Goal: Task Accomplishment & Management: Manage account settings

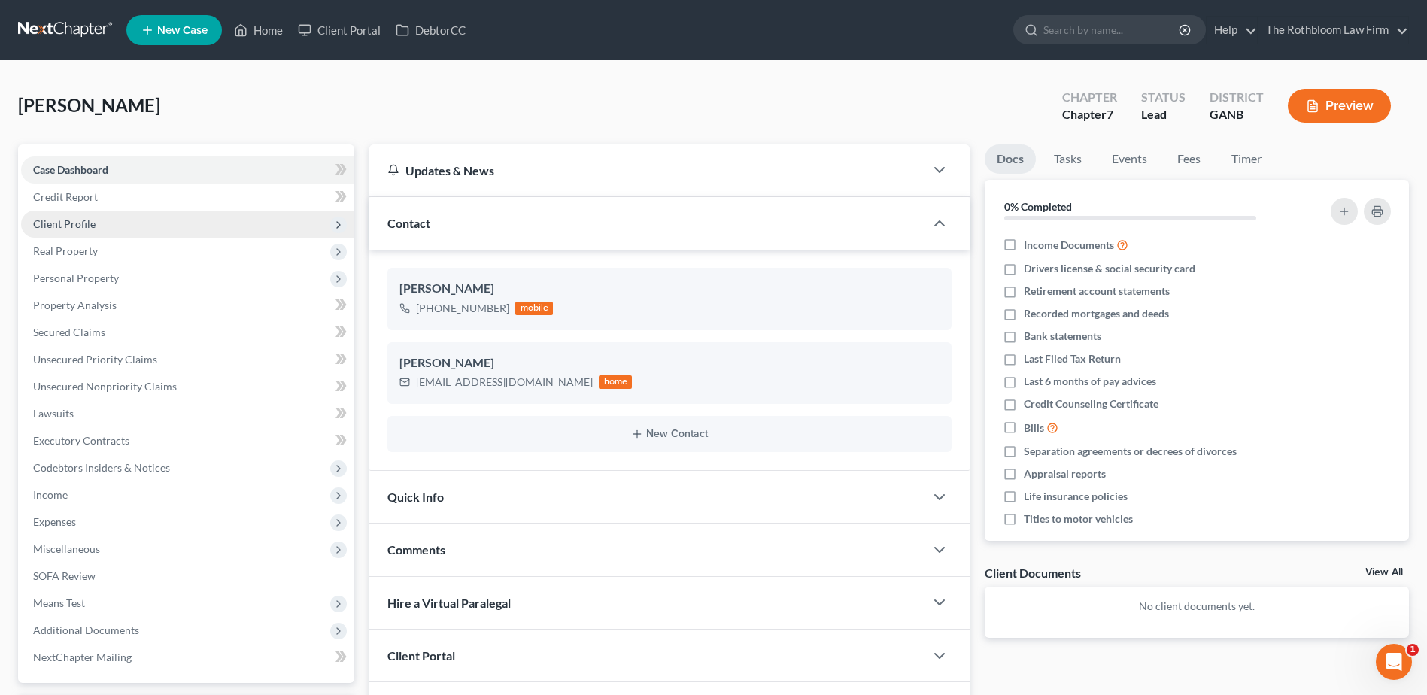
click at [72, 227] on span "Client Profile" at bounding box center [64, 223] width 62 height 13
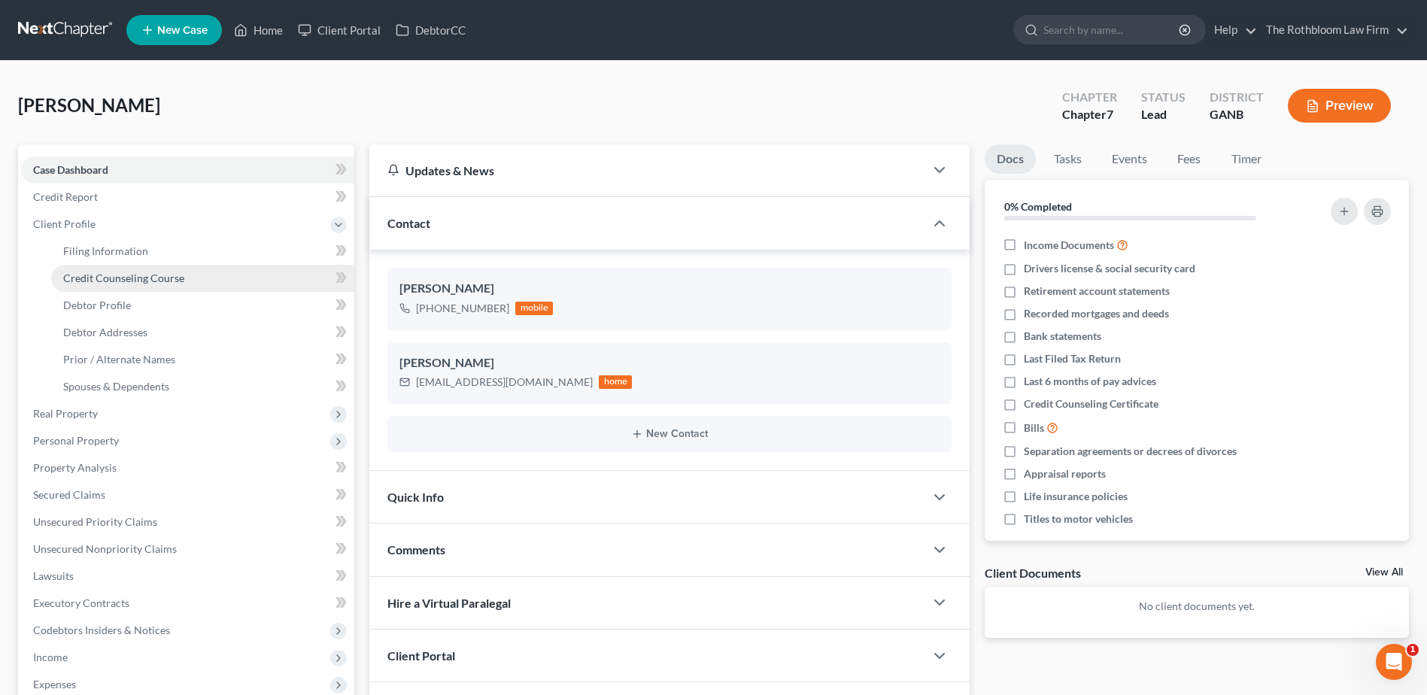
click at [104, 281] on span "Credit Counseling Course" at bounding box center [123, 277] width 121 height 13
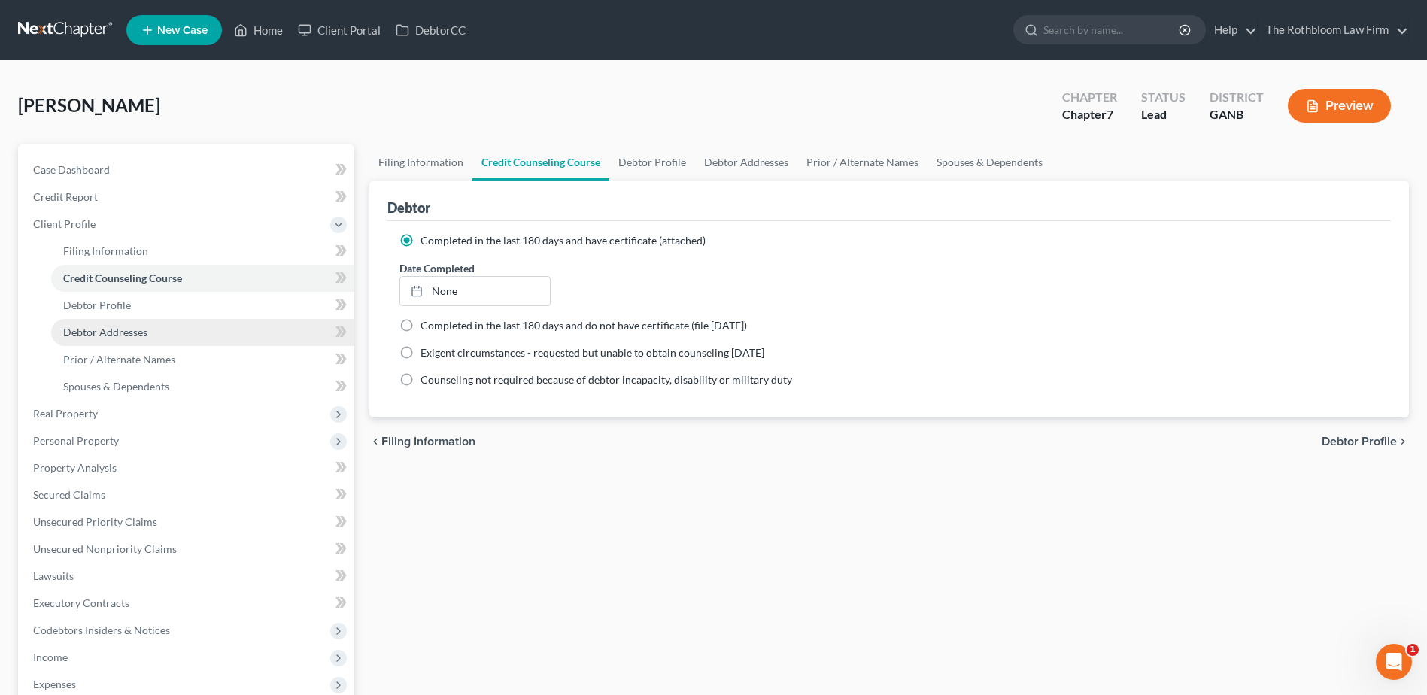
click at [107, 329] on span "Debtor Addresses" at bounding box center [105, 332] width 84 height 13
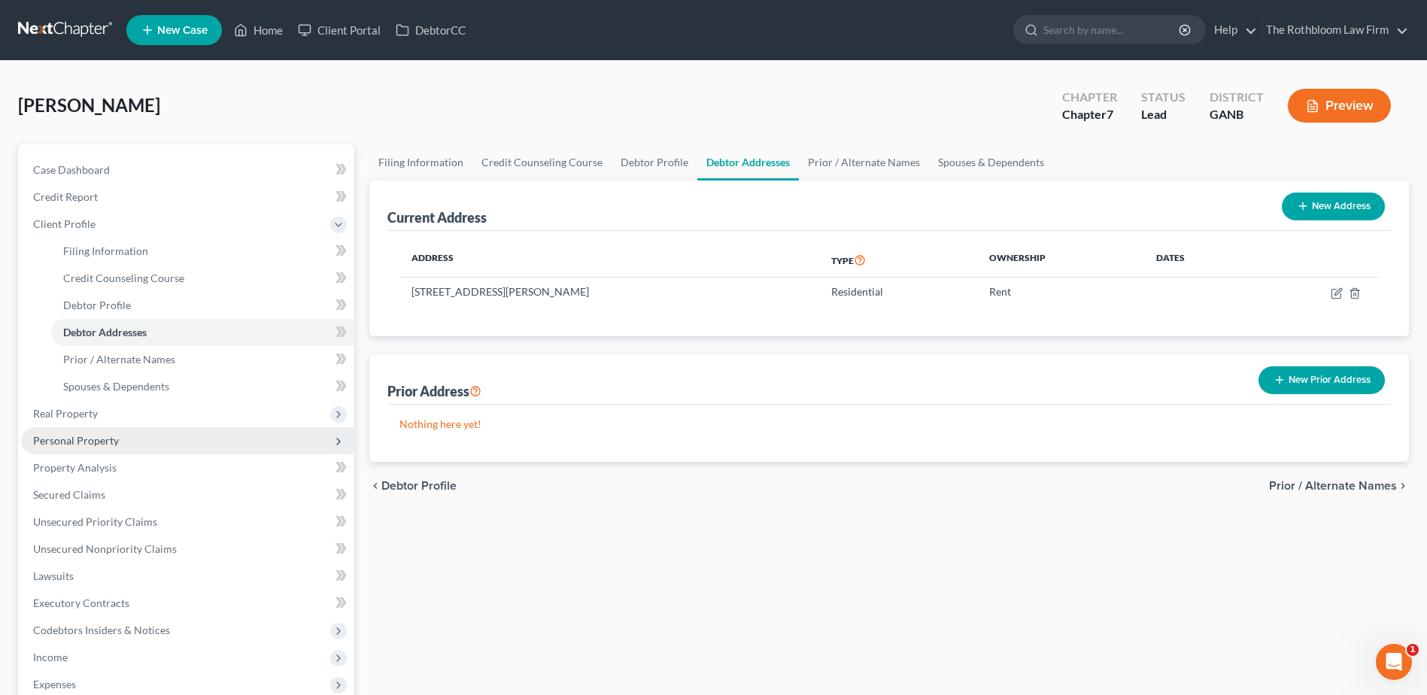
click at [82, 448] on span "Personal Property" at bounding box center [187, 440] width 333 height 27
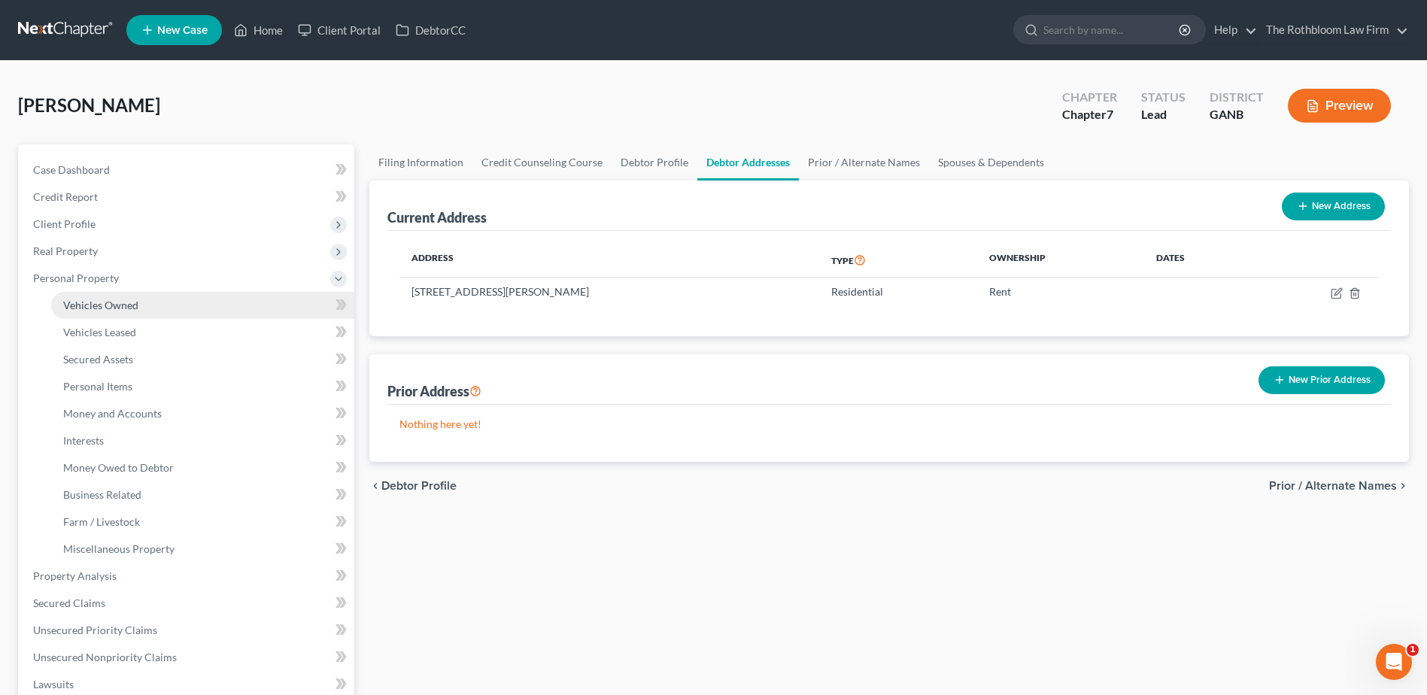
click at [100, 303] on span "Vehicles Owned" at bounding box center [100, 305] width 75 height 13
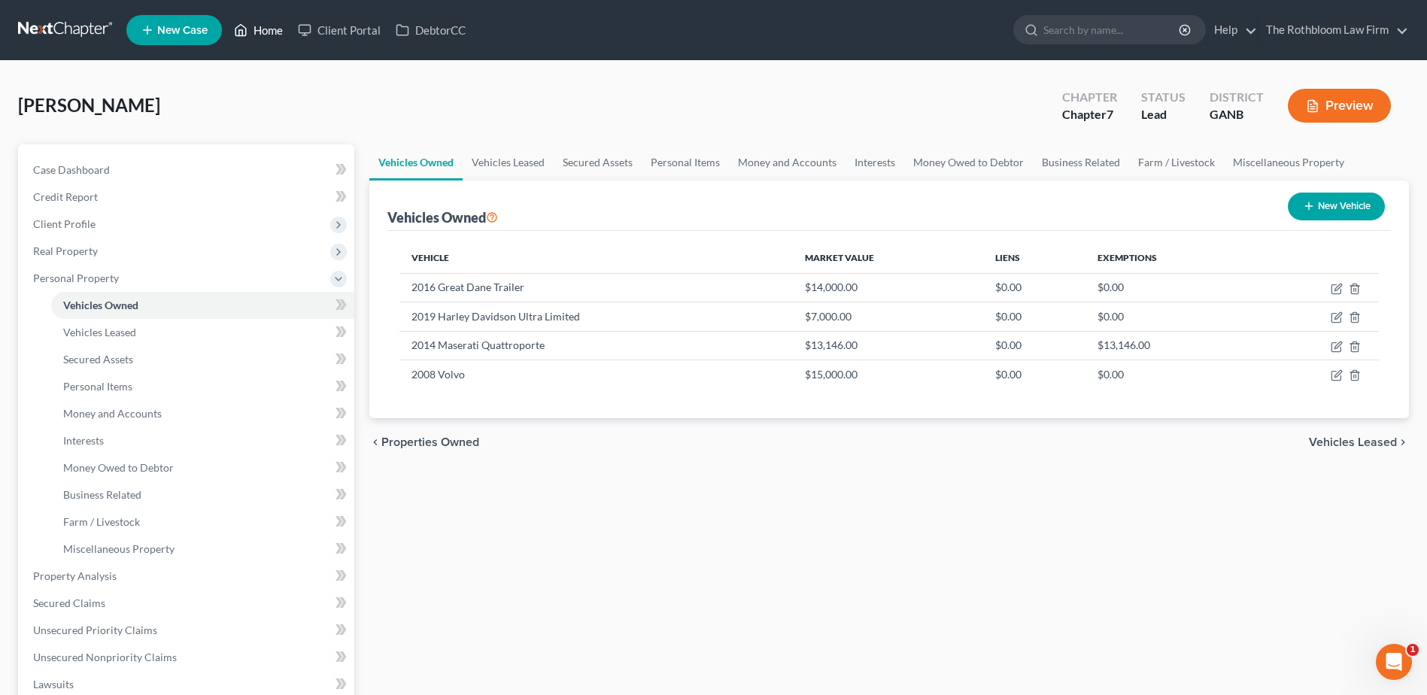
click at [276, 31] on link "Home" at bounding box center [258, 30] width 64 height 27
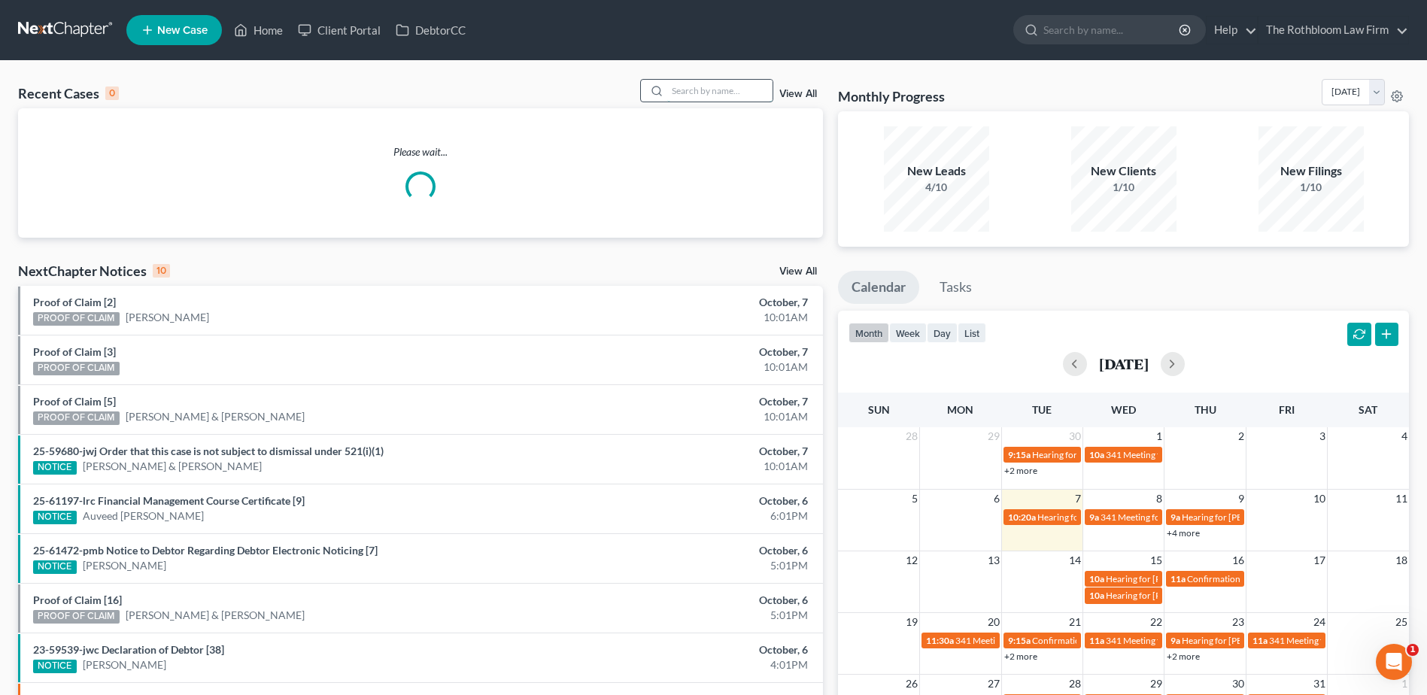
click at [681, 87] on input "search" at bounding box center [719, 91] width 105 height 22
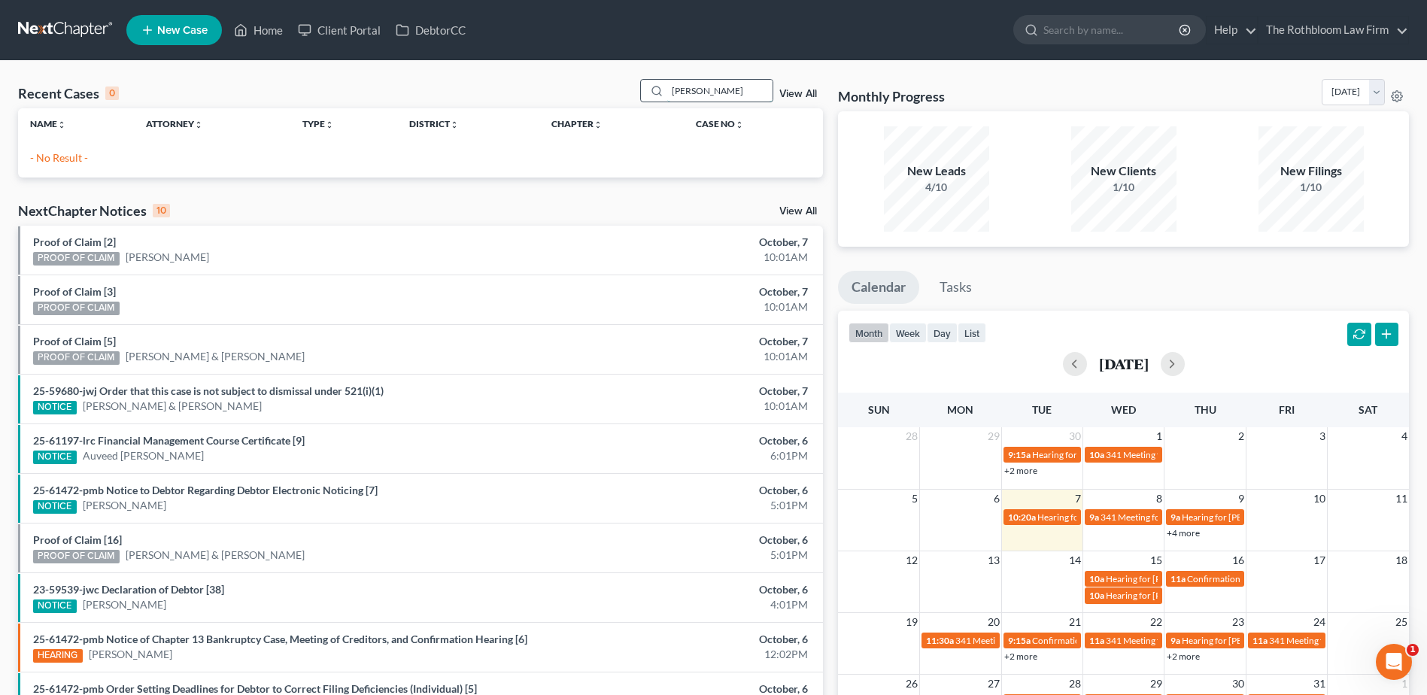
click at [734, 88] on input "[PERSON_NAME]" at bounding box center [719, 91] width 105 height 22
type input "k"
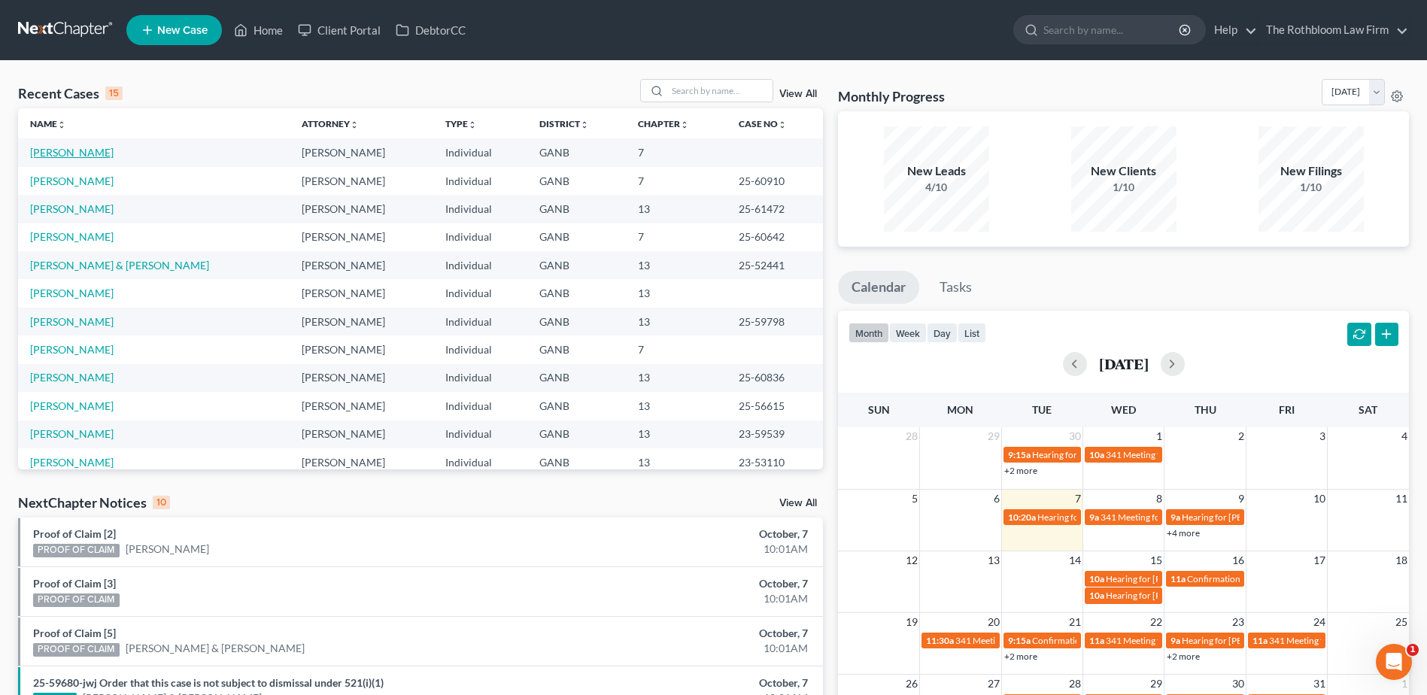
click at [74, 150] on link "[PERSON_NAME]" at bounding box center [71, 152] width 83 height 13
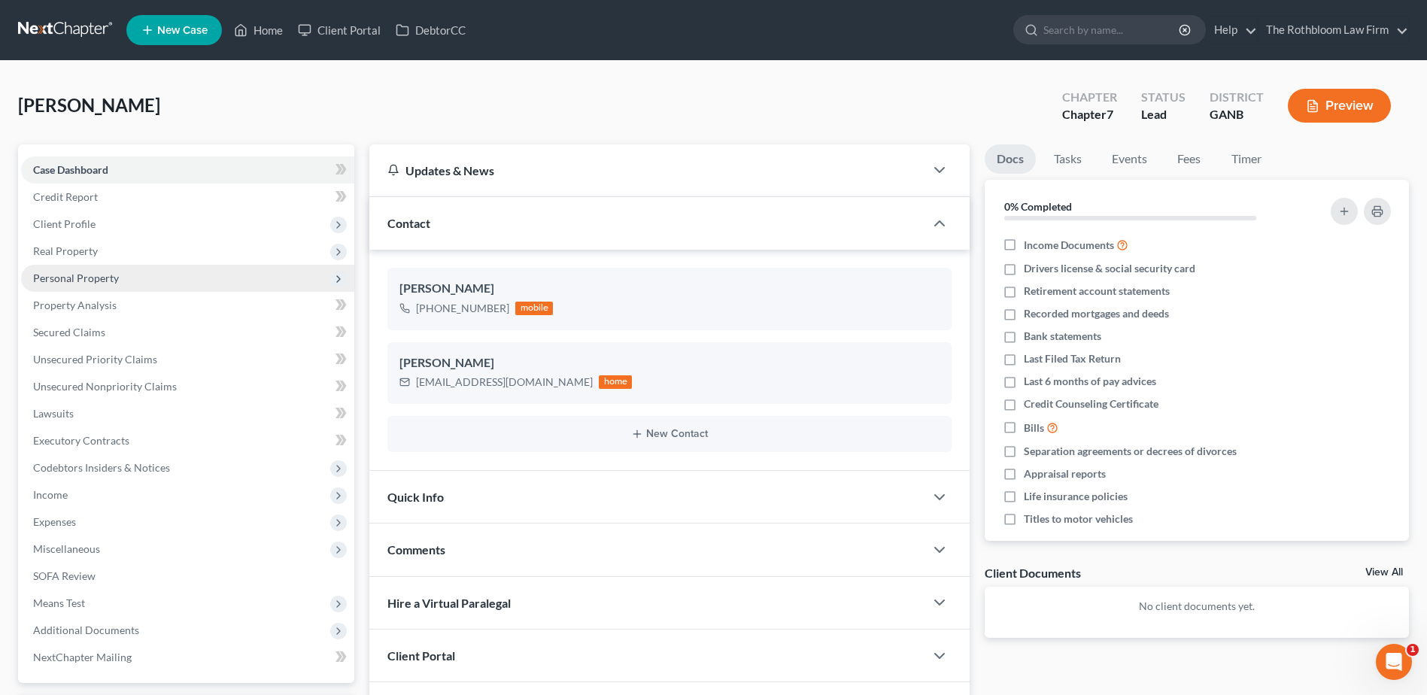
click at [73, 282] on span "Personal Property" at bounding box center [76, 277] width 86 height 13
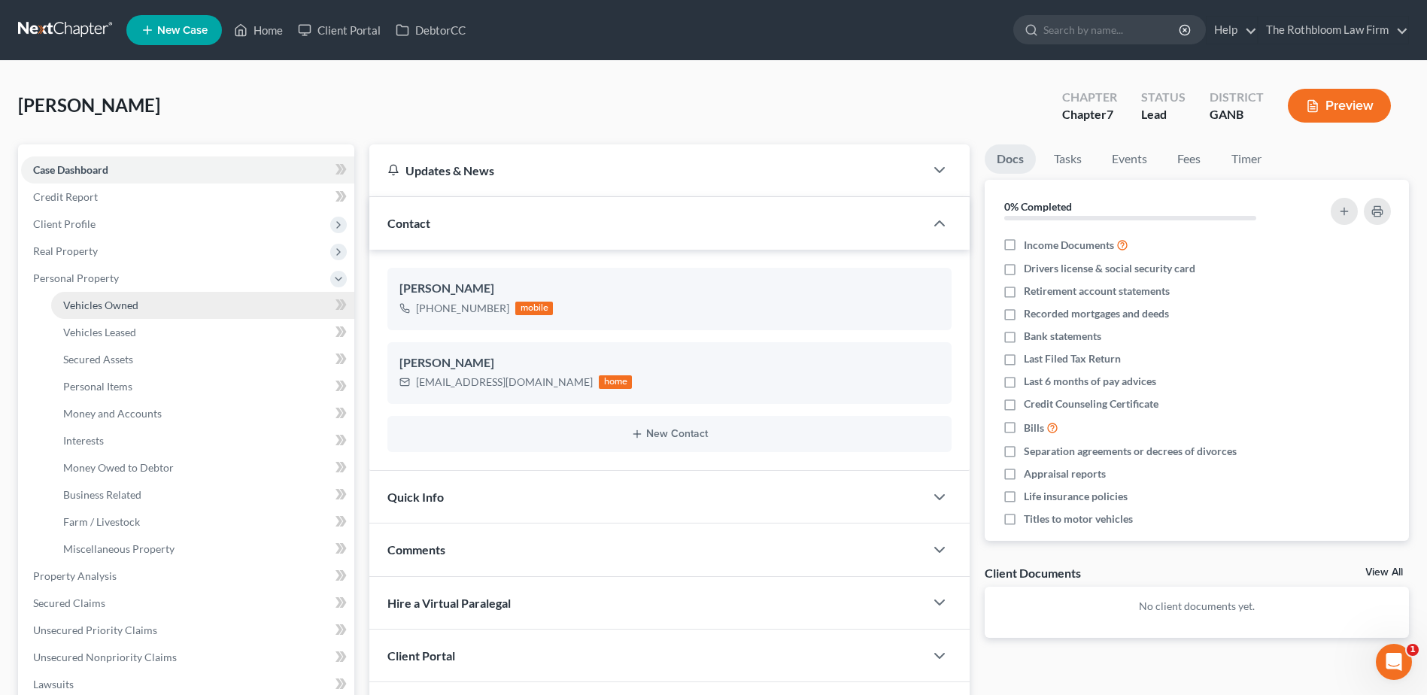
click at [89, 308] on span "Vehicles Owned" at bounding box center [100, 305] width 75 height 13
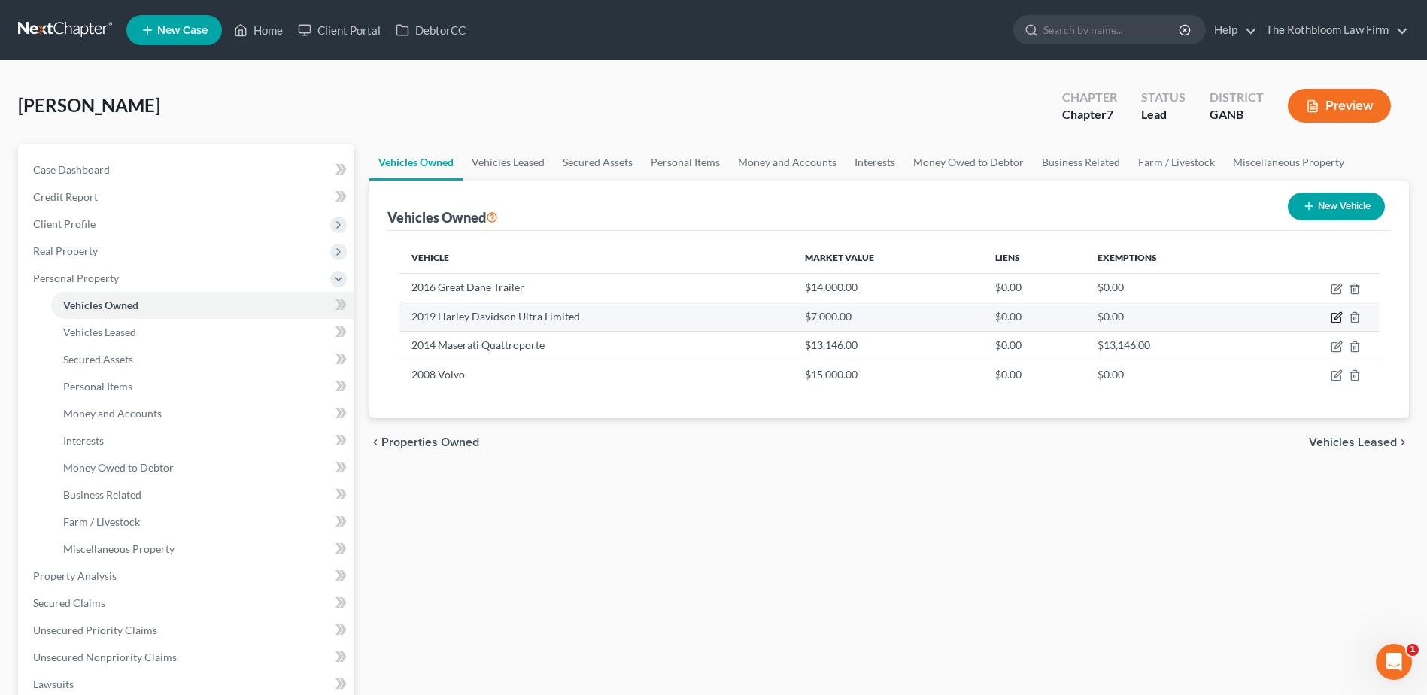
click at [1333, 317] on icon "button" at bounding box center [1336, 317] width 12 height 12
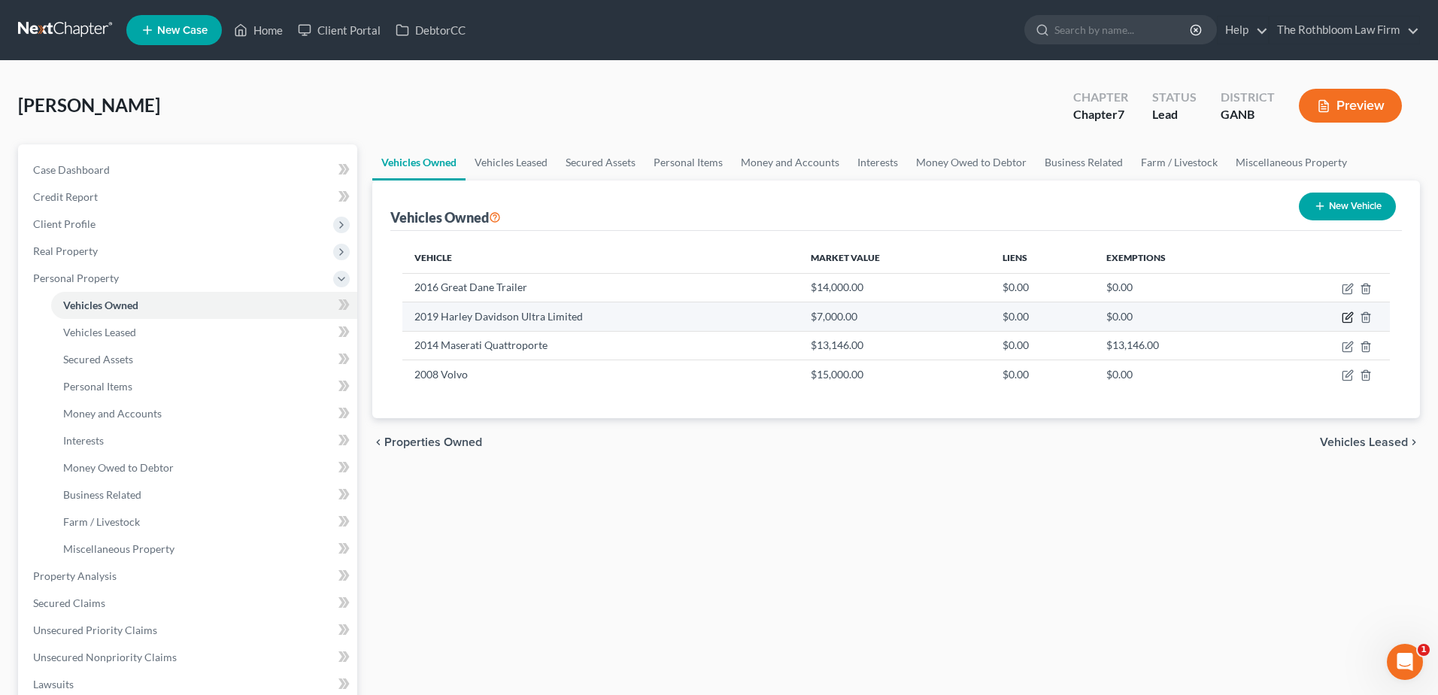
select select "7"
select select "0"
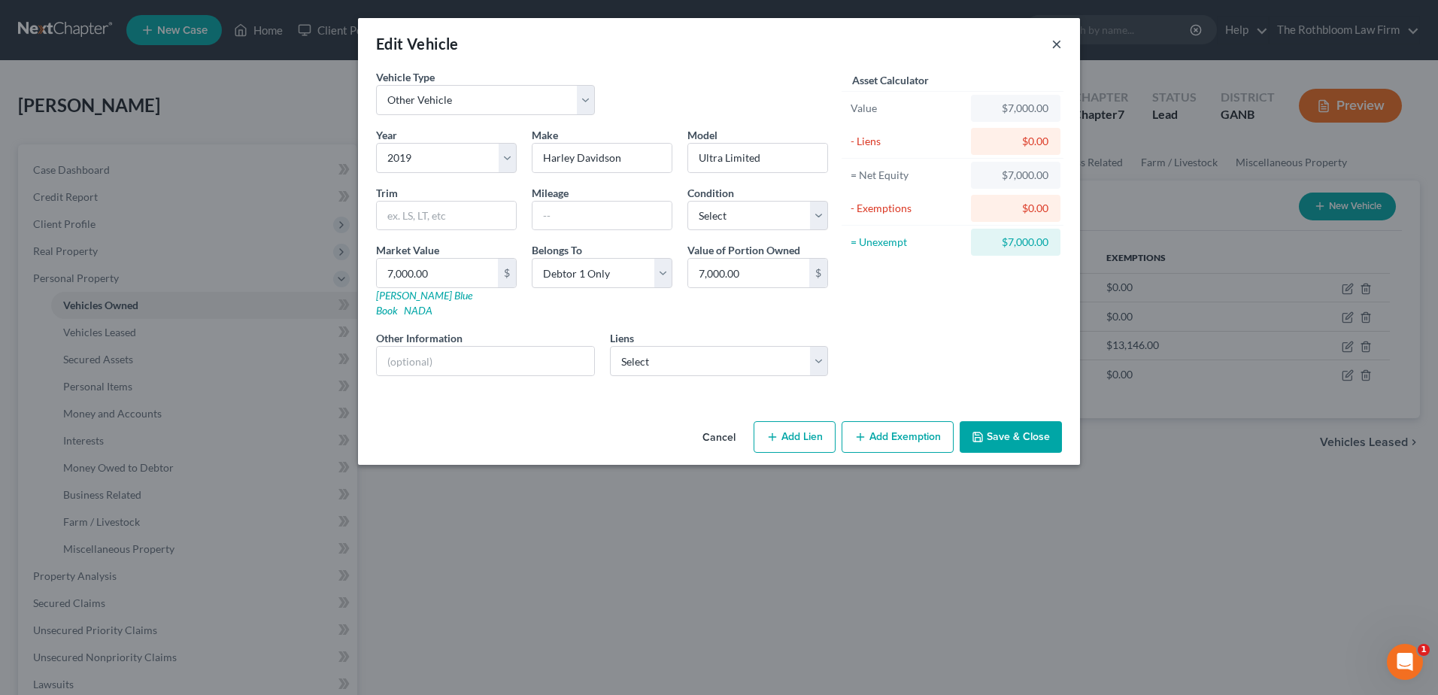
click at [1060, 47] on button "×" at bounding box center [1056, 44] width 11 height 18
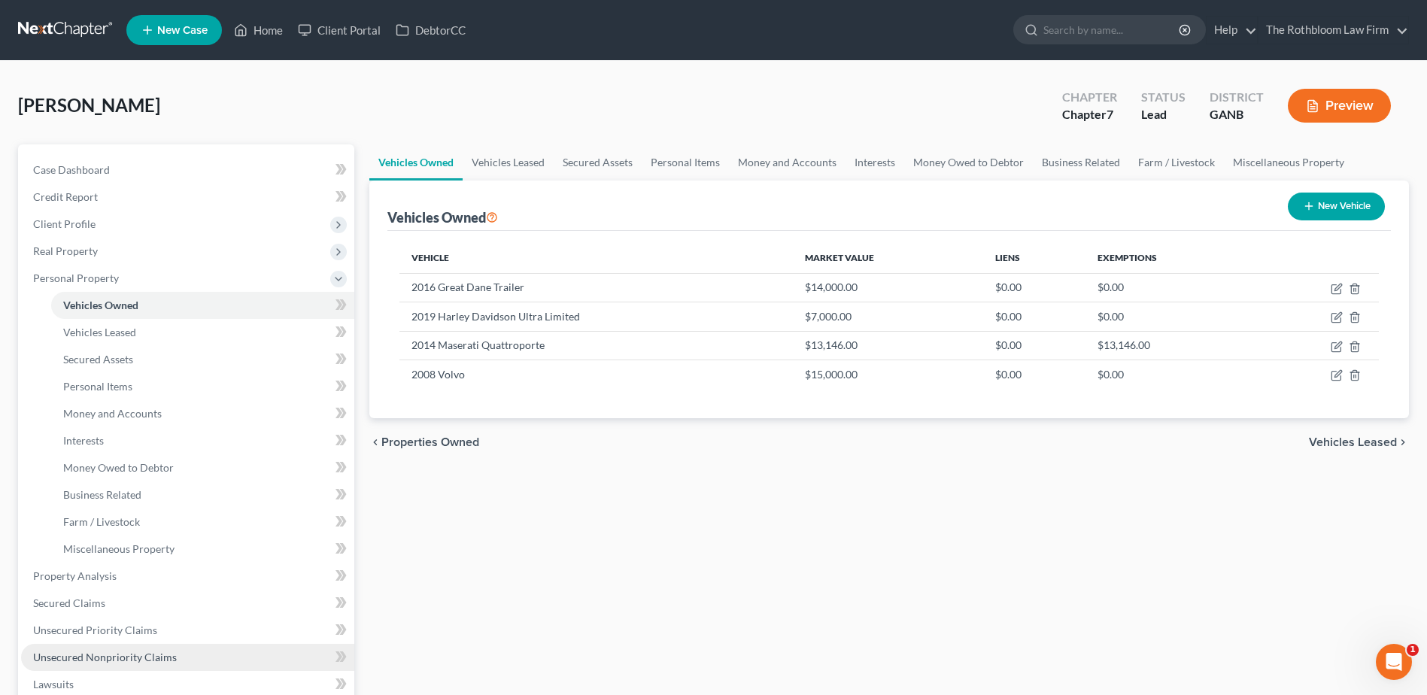
scroll to position [226, 0]
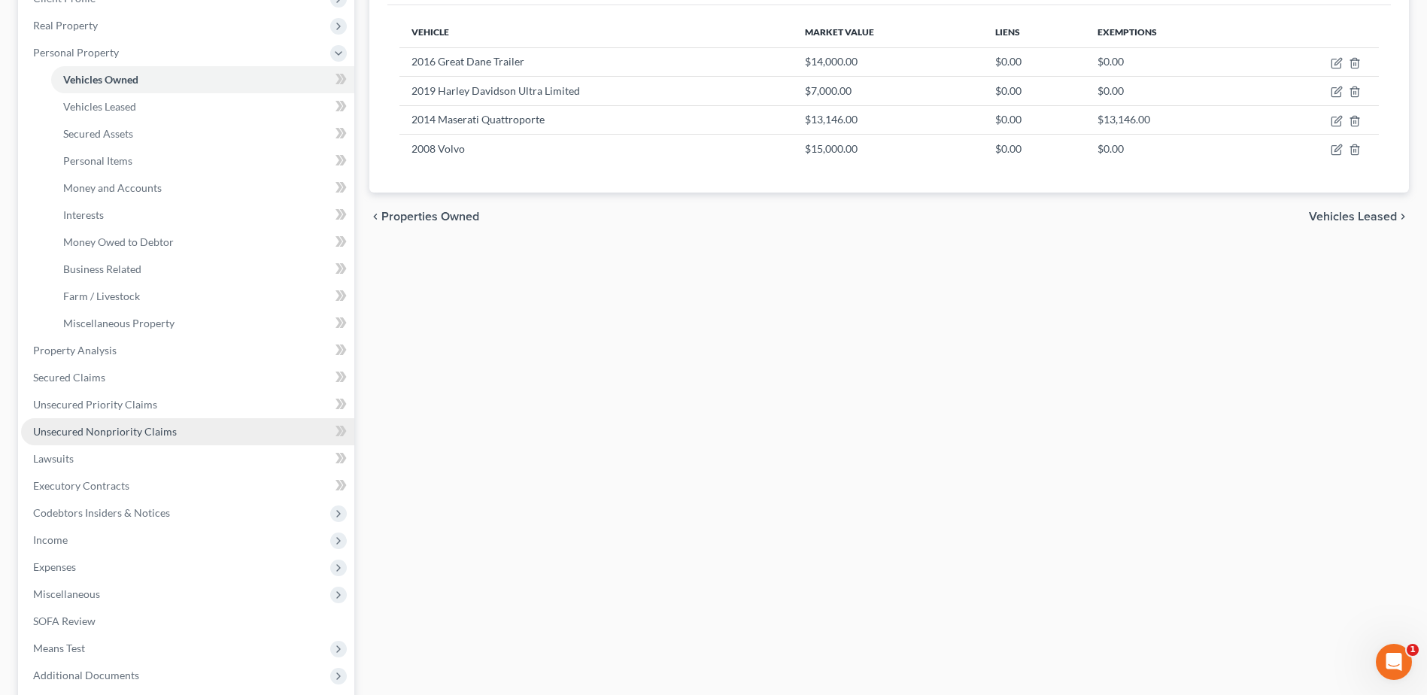
click at [100, 429] on span "Unsecured Nonpriority Claims" at bounding box center [105, 431] width 144 height 13
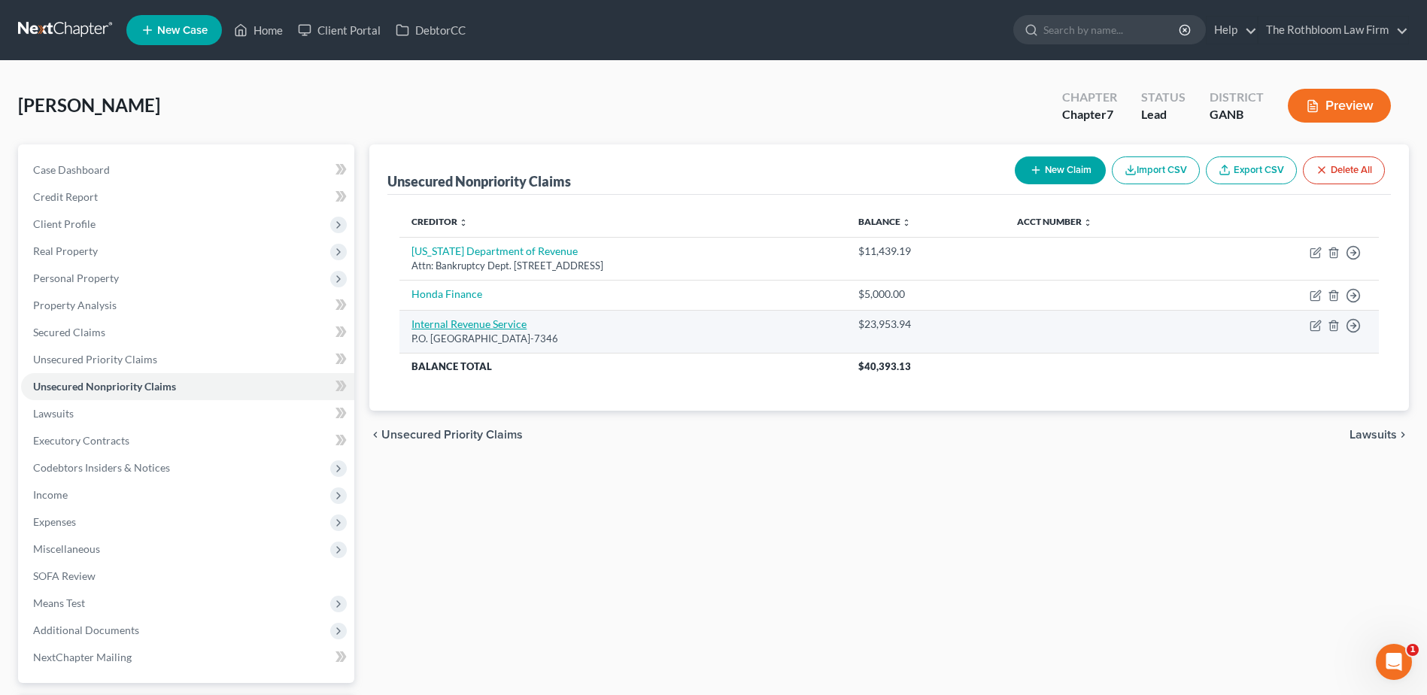
click at [472, 321] on link "Internal Revenue Service" at bounding box center [468, 323] width 115 height 13
select select "39"
select select "14"
select select "0"
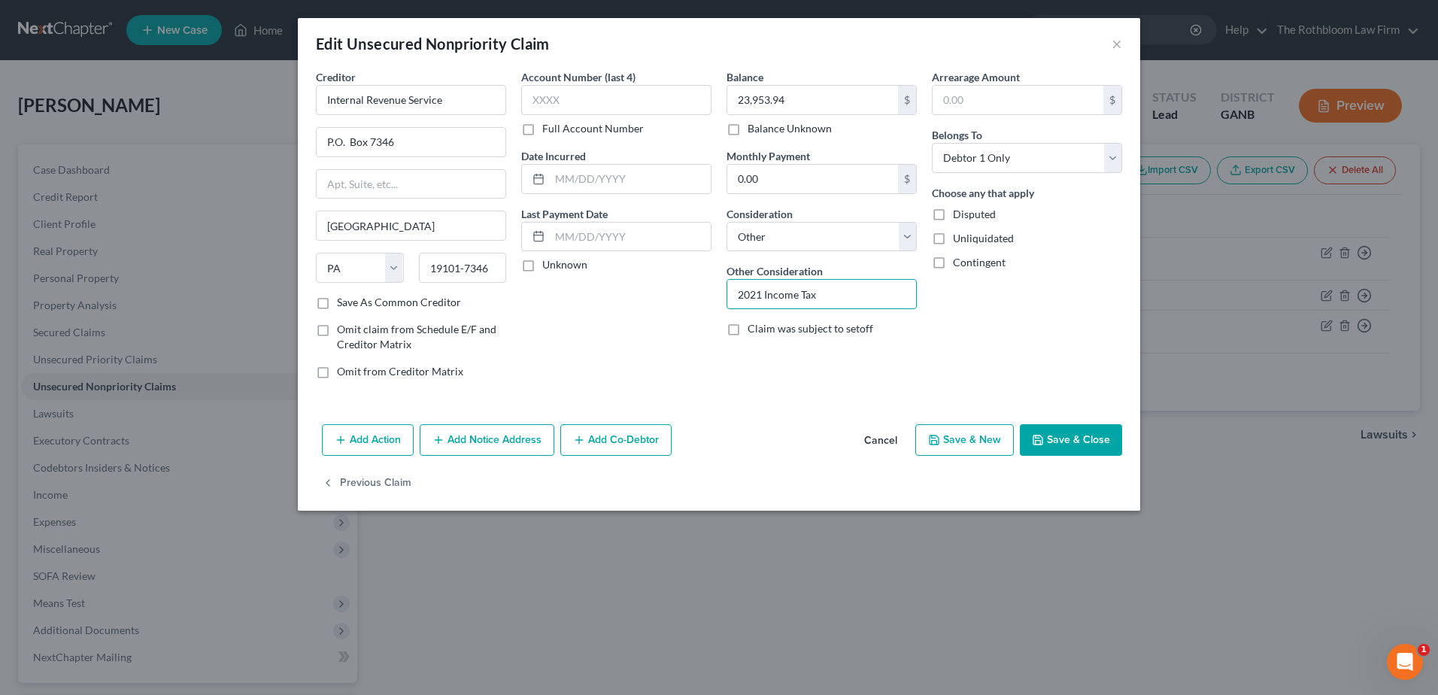
drag, startPoint x: 842, startPoint y: 296, endPoint x: 660, endPoint y: 306, distance: 181.5
click at [660, 306] on div "Creditor * Internal Revenue Service P.O. [GEOGRAPHIC_DATA] [US_STATE] AK AR AZ …" at bounding box center [718, 230] width 821 height 322
type input "[DATE] - [DATE] Income Tax"
click at [786, 108] on input "23,953.94" at bounding box center [812, 100] width 171 height 29
type input "71,102.67"
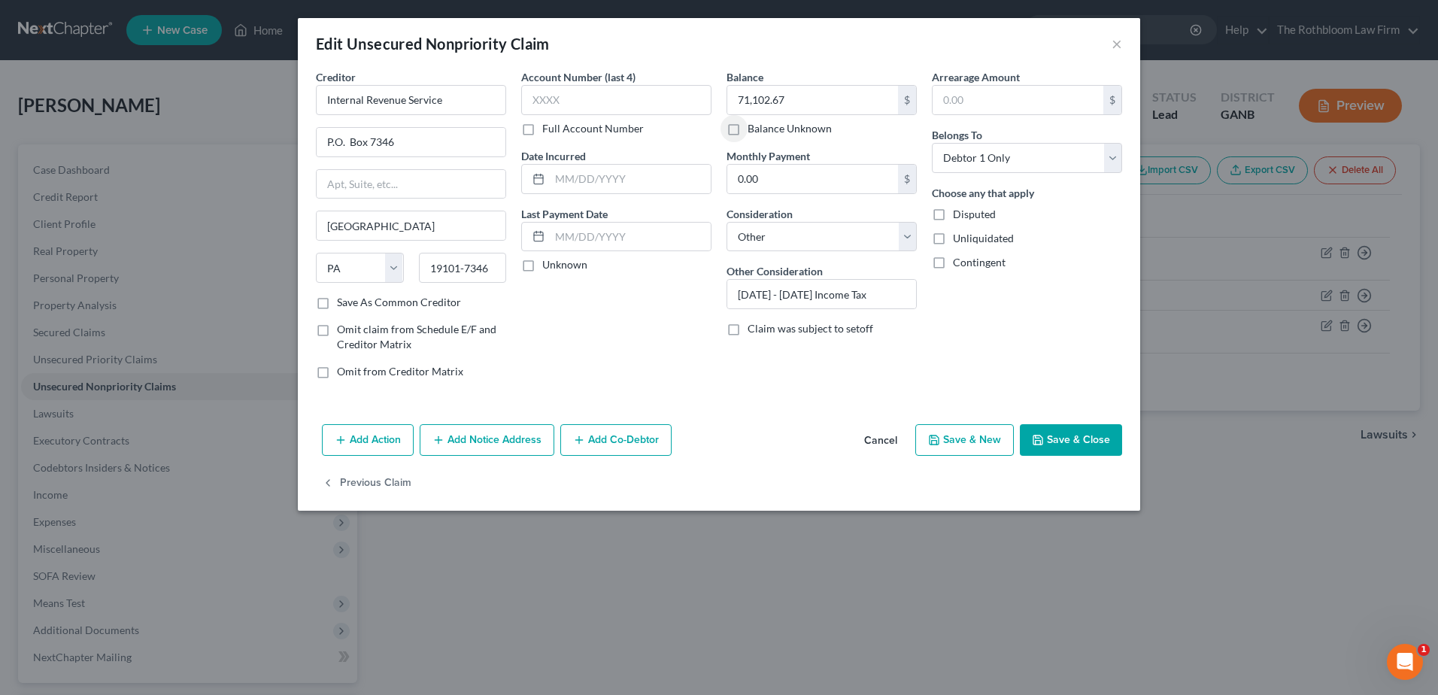
click at [1056, 440] on button "Save & Close" at bounding box center [1071, 440] width 102 height 32
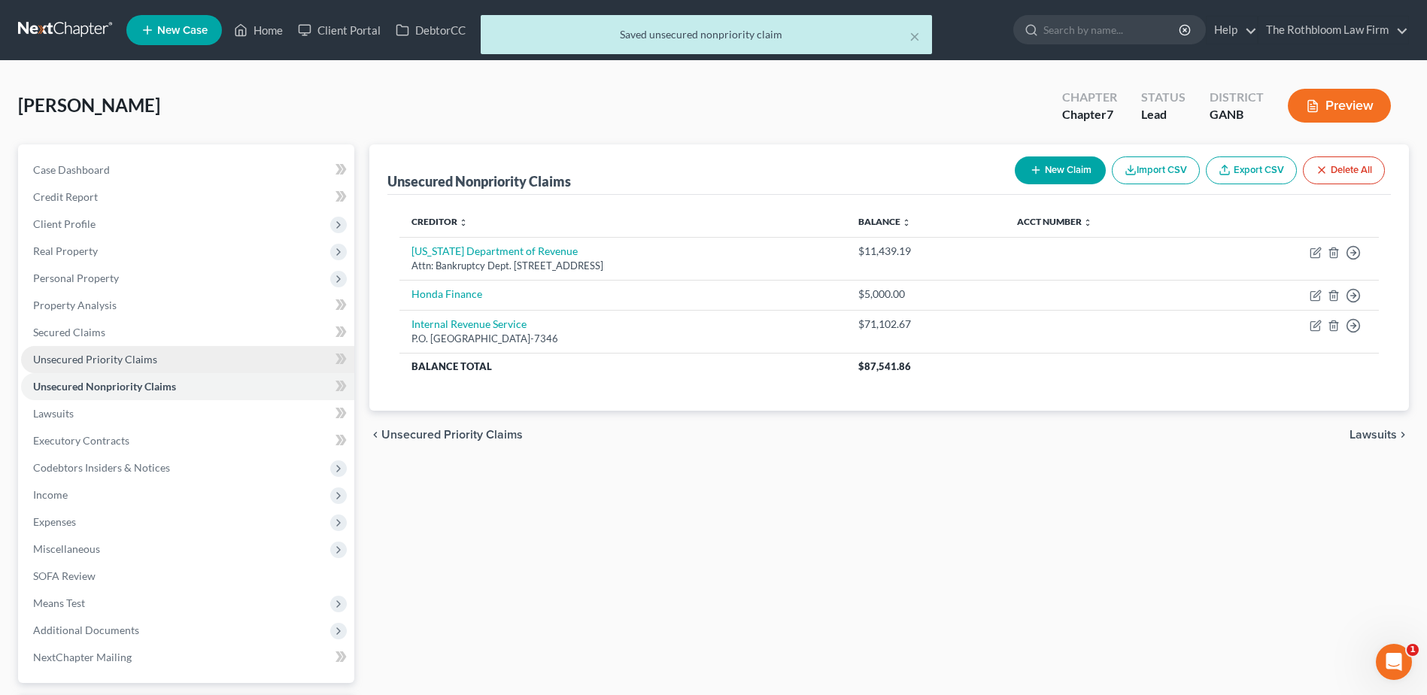
click at [79, 360] on span "Unsecured Priority Claims" at bounding box center [95, 359] width 124 height 13
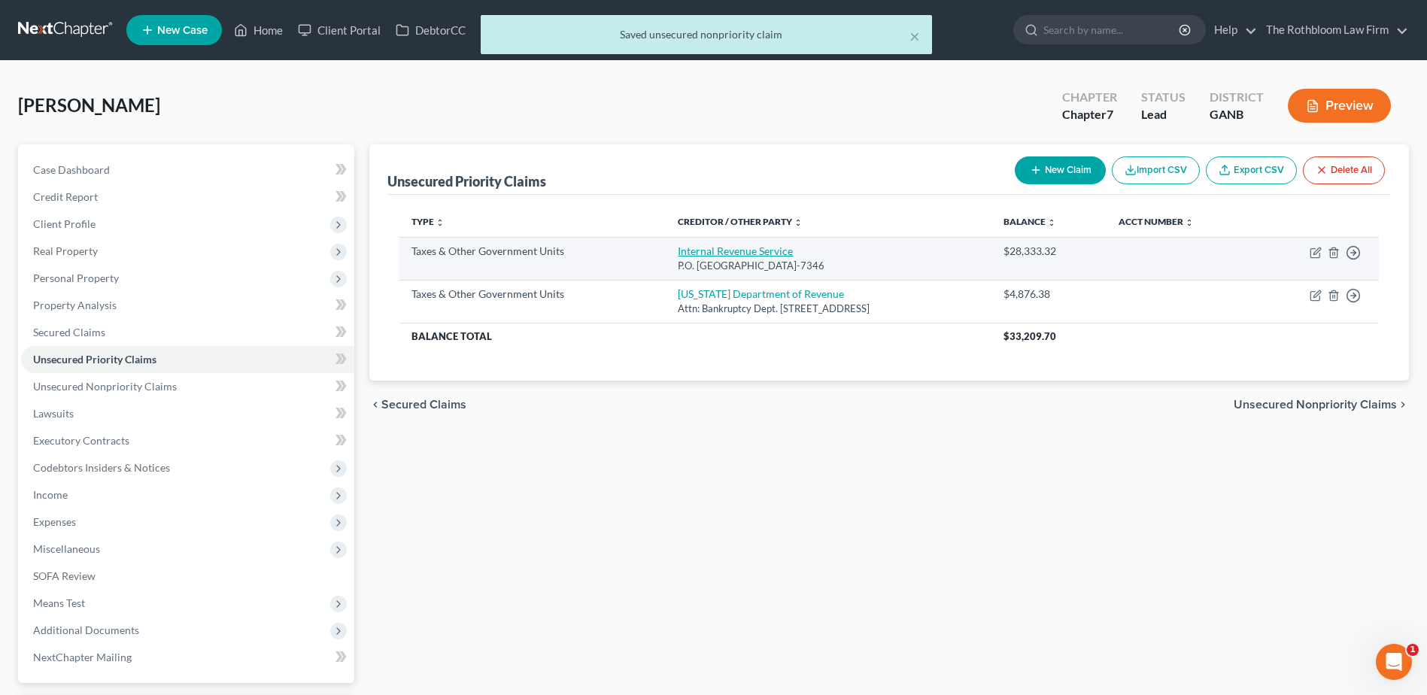
click at [683, 247] on link "Internal Revenue Service" at bounding box center [735, 250] width 115 height 13
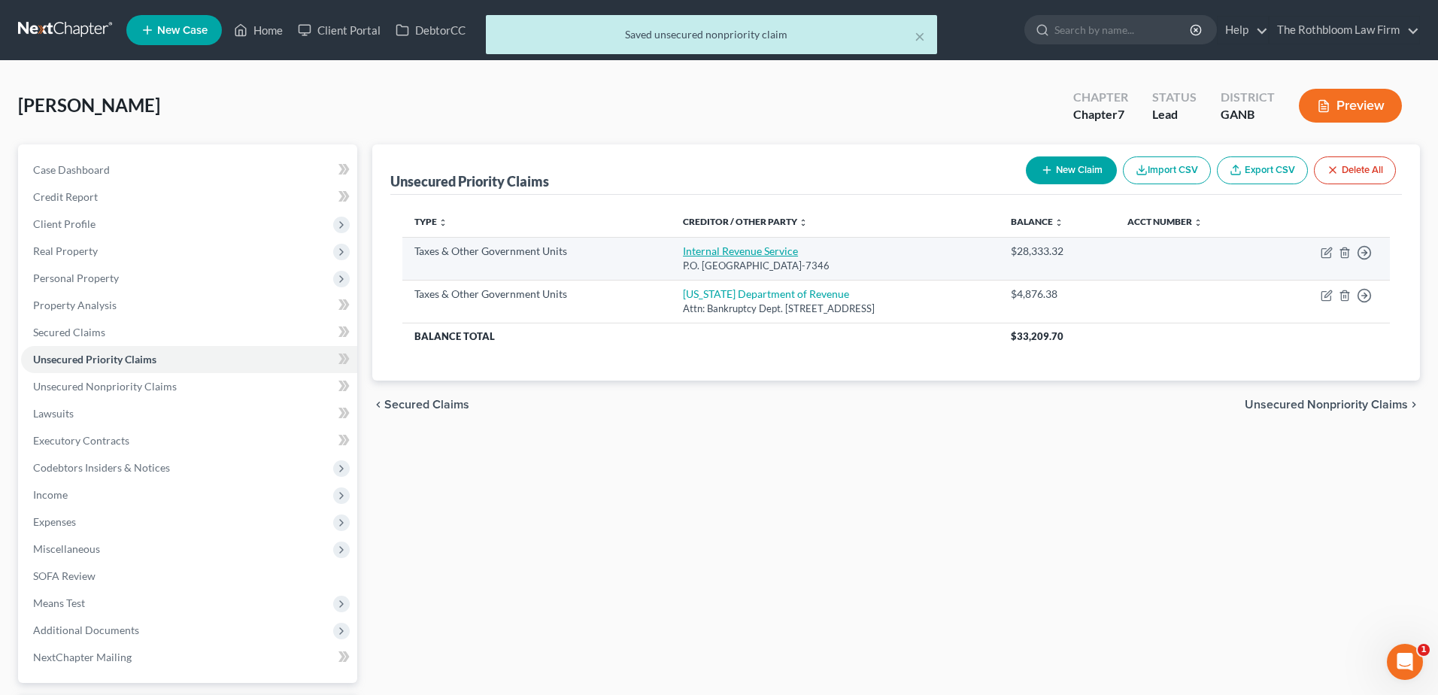
select select "0"
select select "39"
select select "0"
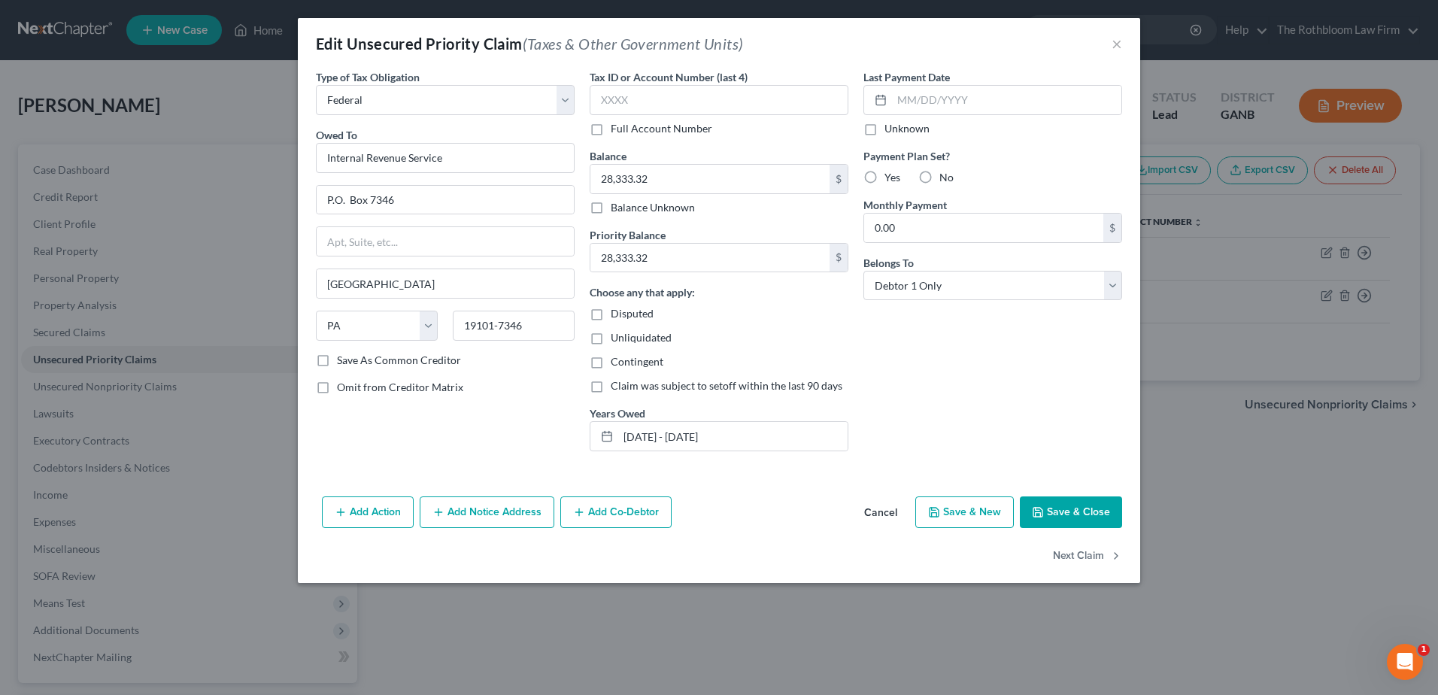
click at [884, 180] on label "Yes" at bounding box center [892, 177] width 16 height 15
click at [890, 180] on input "Yes" at bounding box center [895, 175] width 10 height 10
radio input "true"
click at [1069, 512] on button "Save & Close" at bounding box center [1071, 512] width 102 height 32
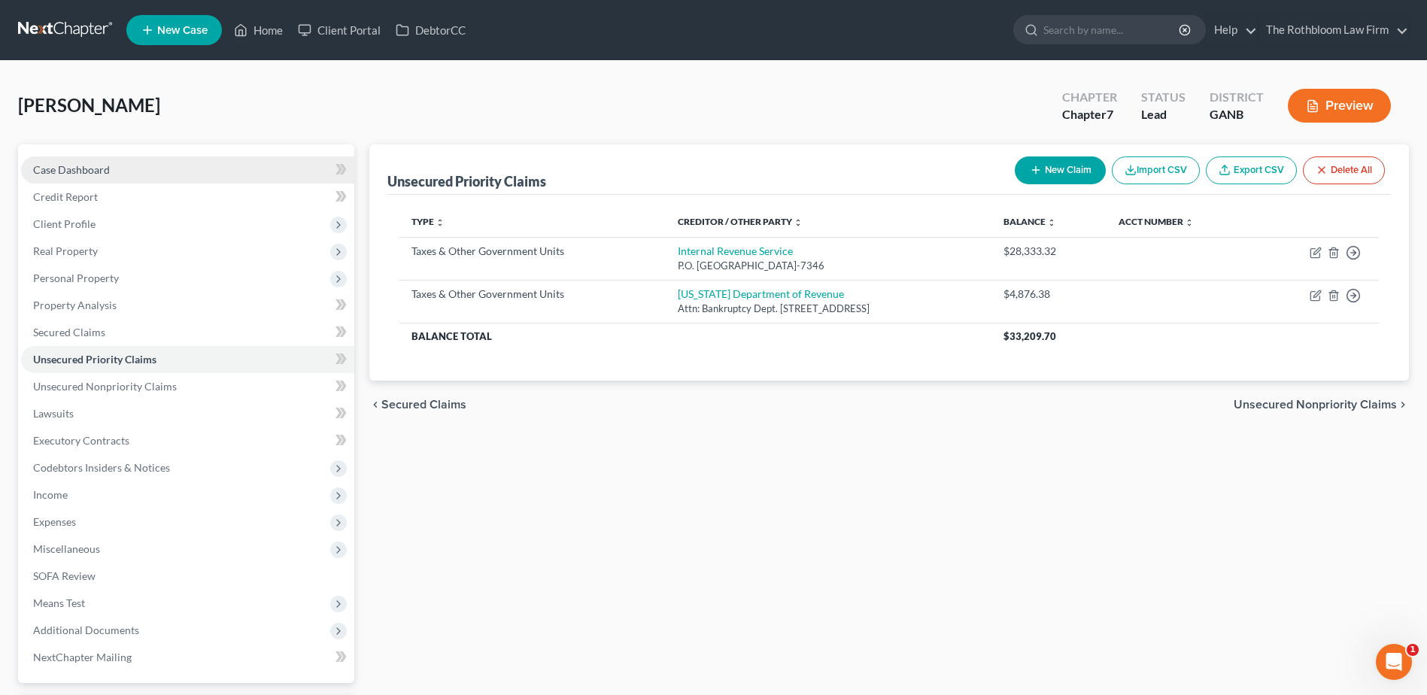
click at [71, 162] on link "Case Dashboard" at bounding box center [187, 169] width 333 height 27
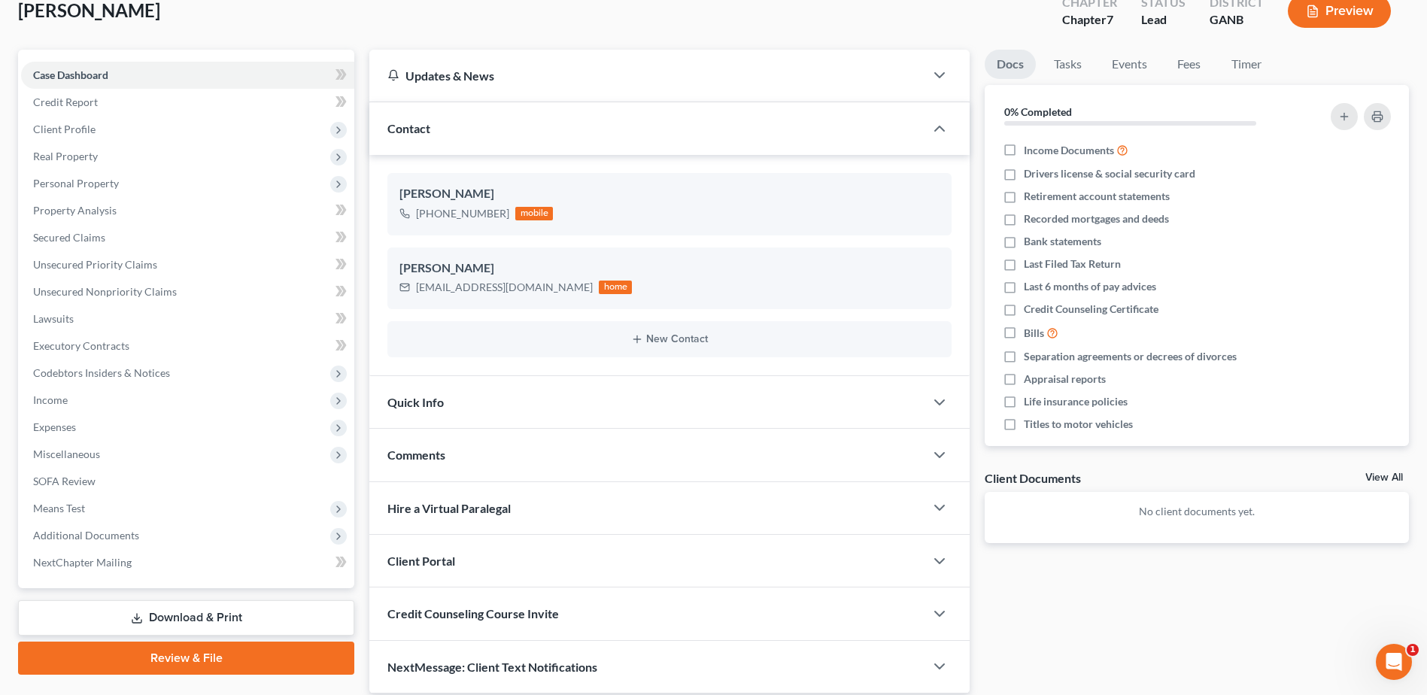
scroll to position [150, 0]
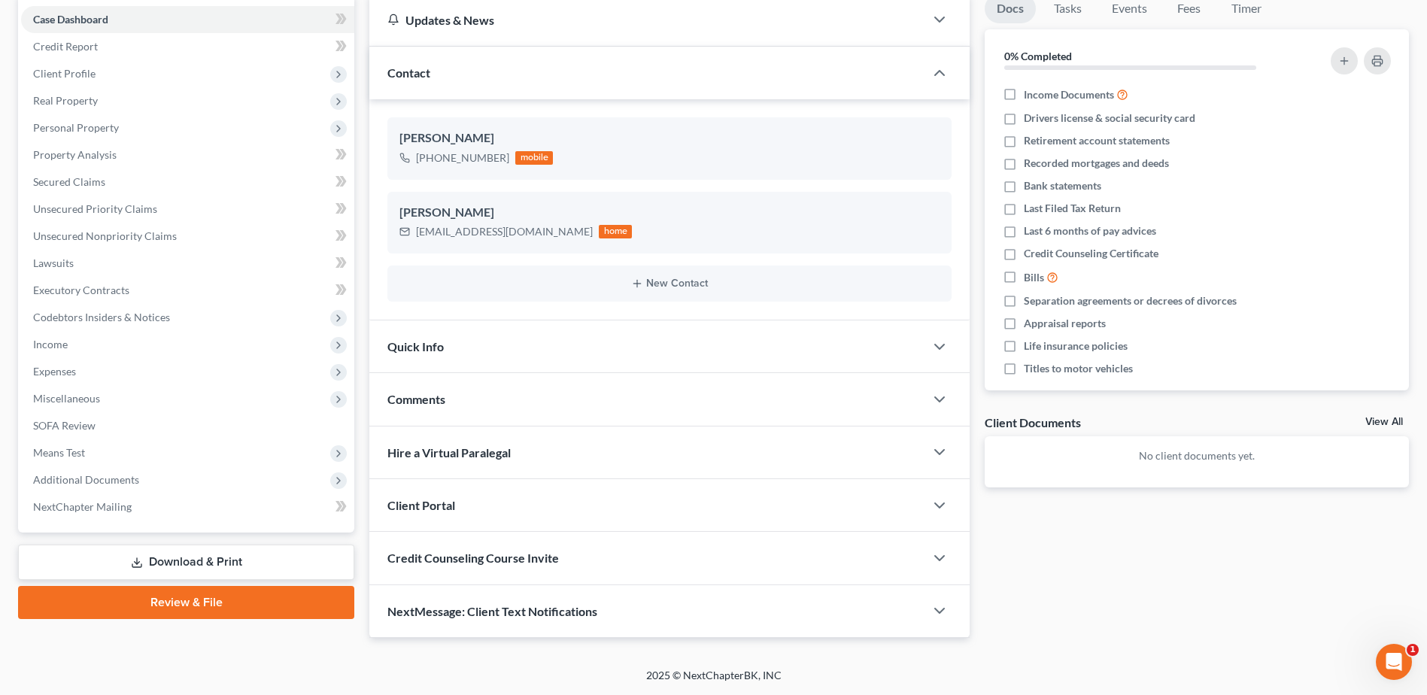
click at [573, 555] on div "Credit Counseling Course Invite" at bounding box center [646, 558] width 555 height 52
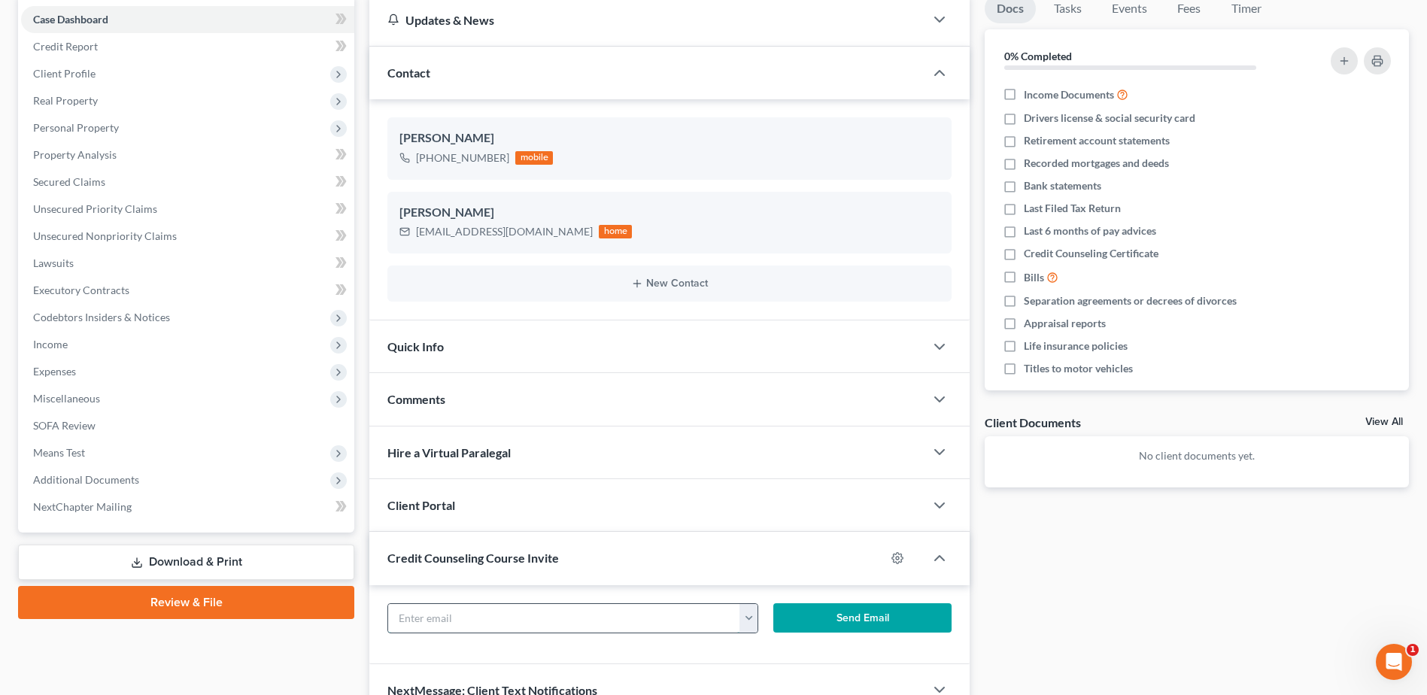
click at [455, 625] on input "text" at bounding box center [563, 618] width 351 height 29
type input "[EMAIL_ADDRESS][DOMAIN_NAME]"
click at [845, 611] on button "Send Email" at bounding box center [862, 618] width 178 height 30
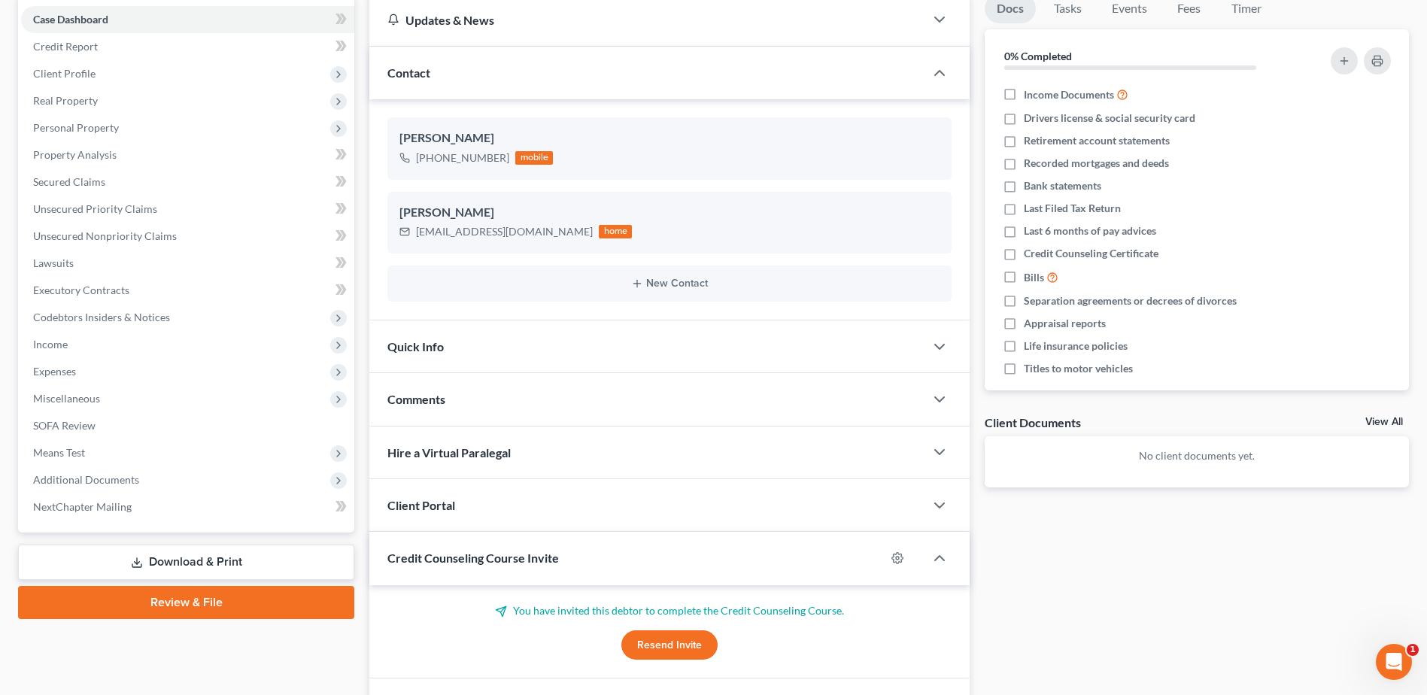
scroll to position [0, 0]
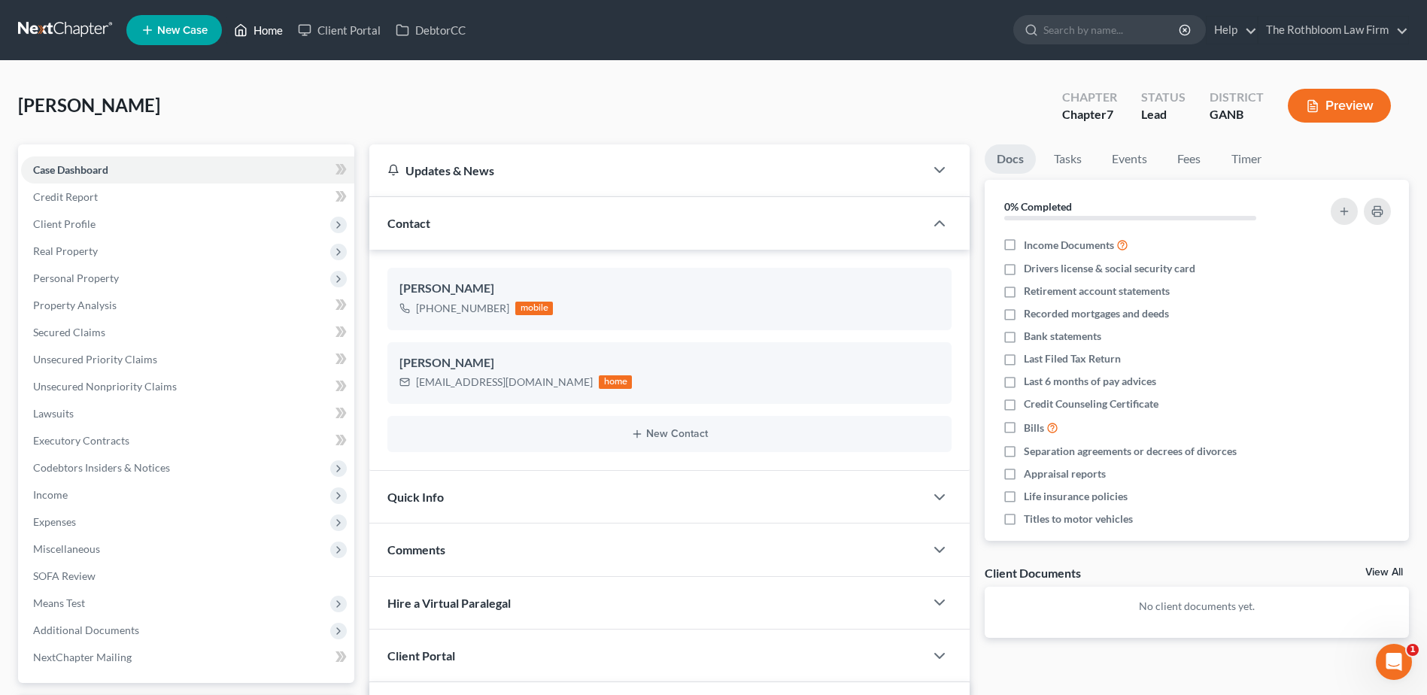
click at [253, 36] on link "Home" at bounding box center [258, 30] width 64 height 27
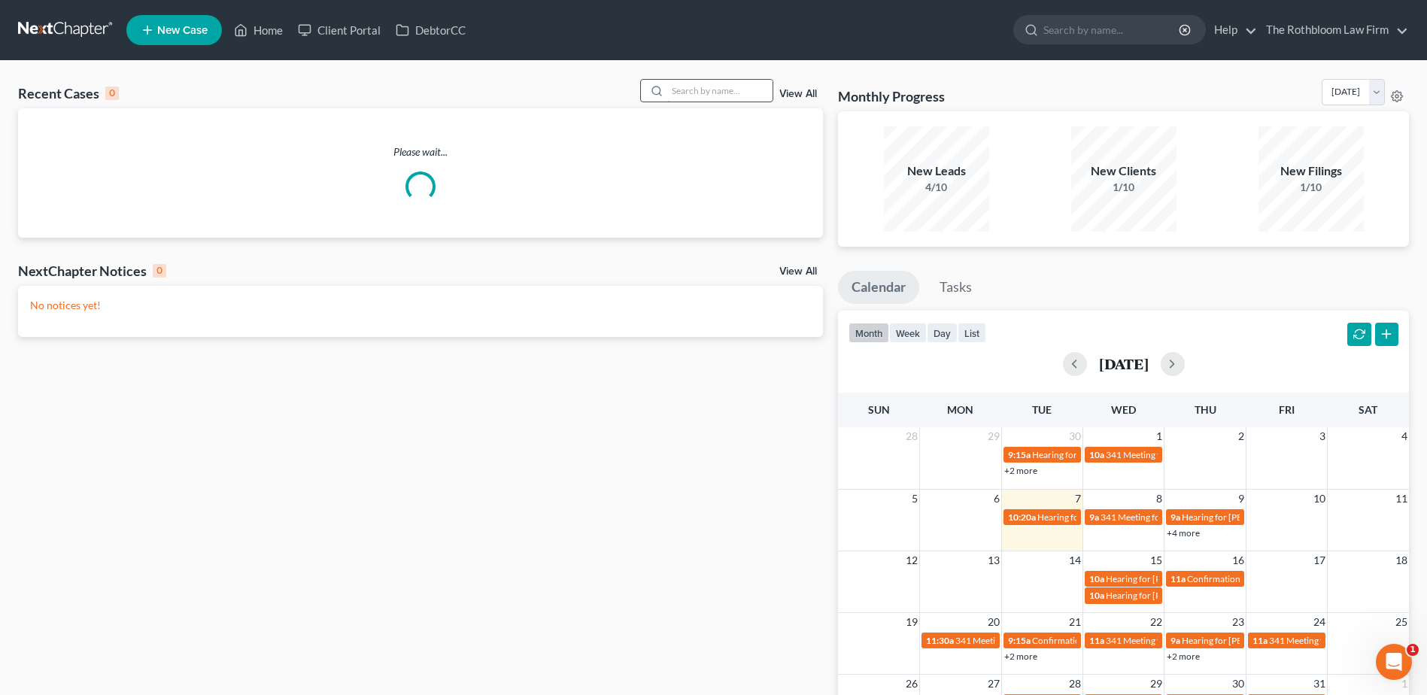
click at [689, 84] on input "search" at bounding box center [719, 91] width 105 height 22
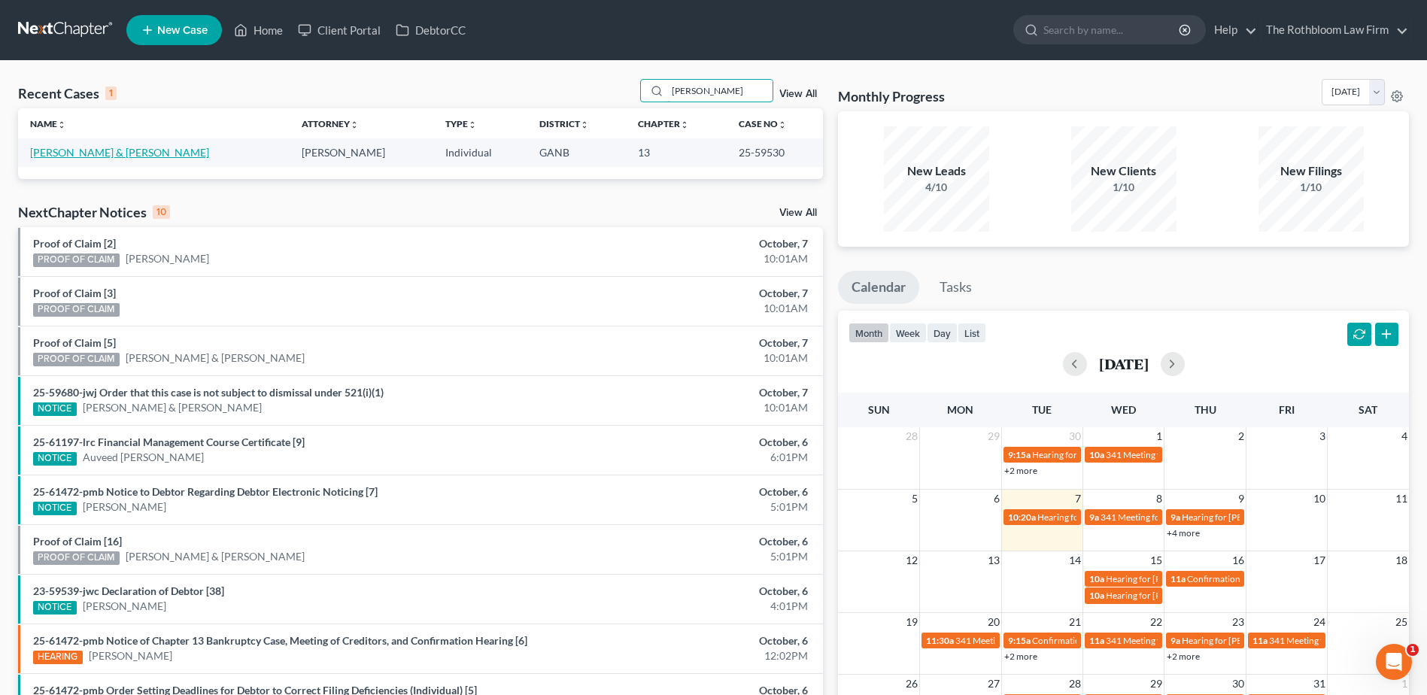
type input "[PERSON_NAME]"
click at [64, 154] on link "[PERSON_NAME] & [PERSON_NAME]" at bounding box center [119, 152] width 179 height 13
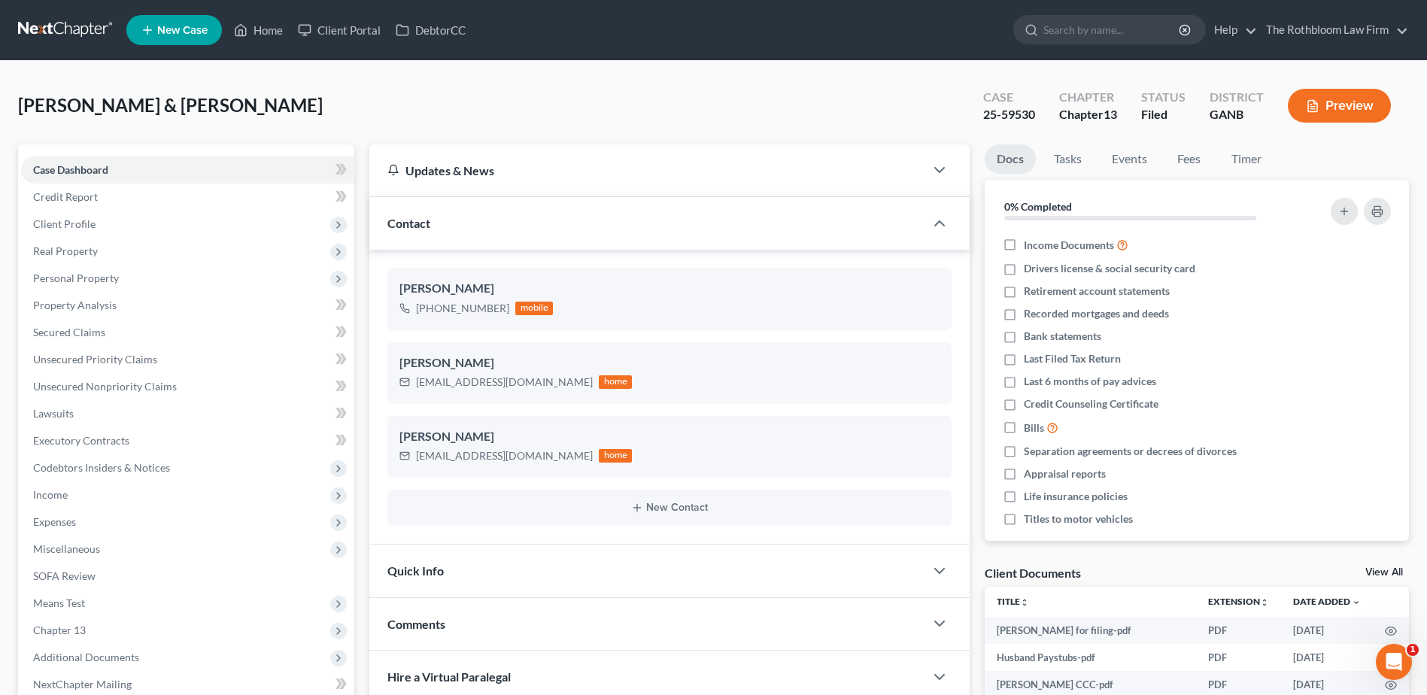
scroll to position [391, 0]
click at [271, 36] on link "Home" at bounding box center [258, 30] width 64 height 27
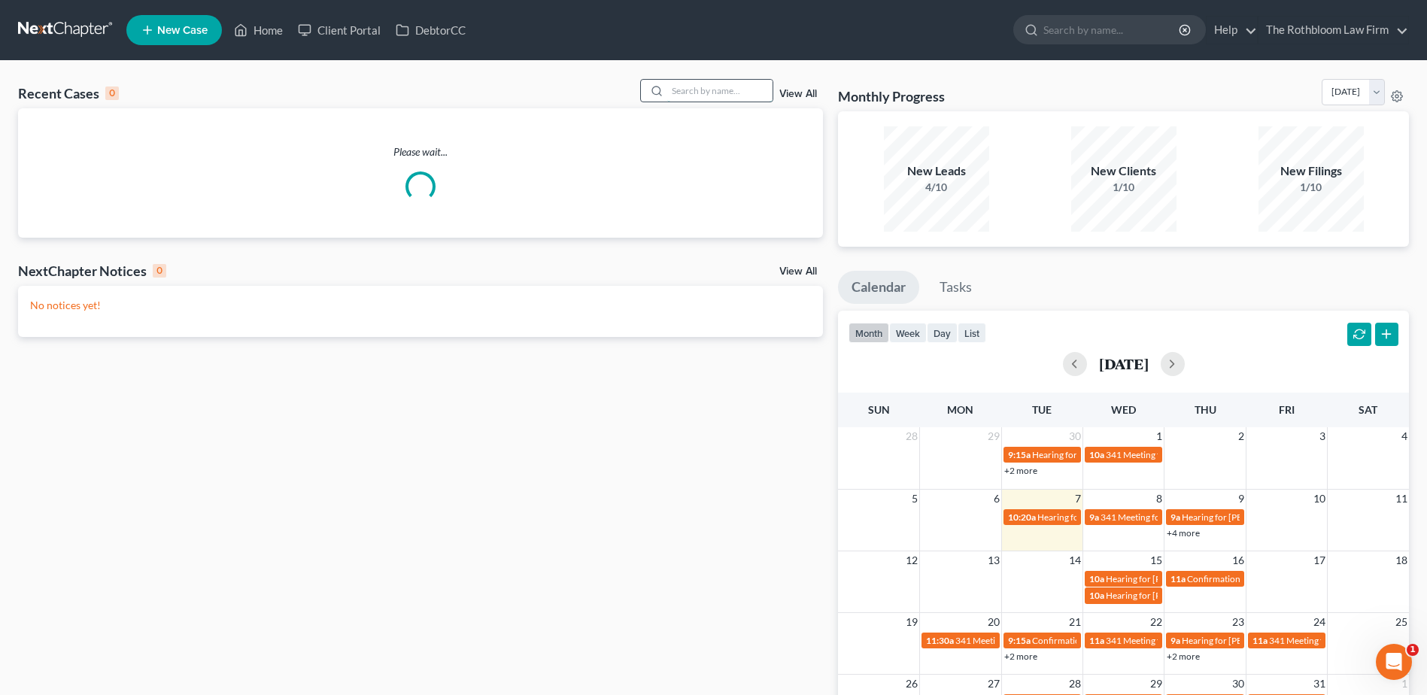
click at [687, 97] on input "search" at bounding box center [719, 91] width 105 height 22
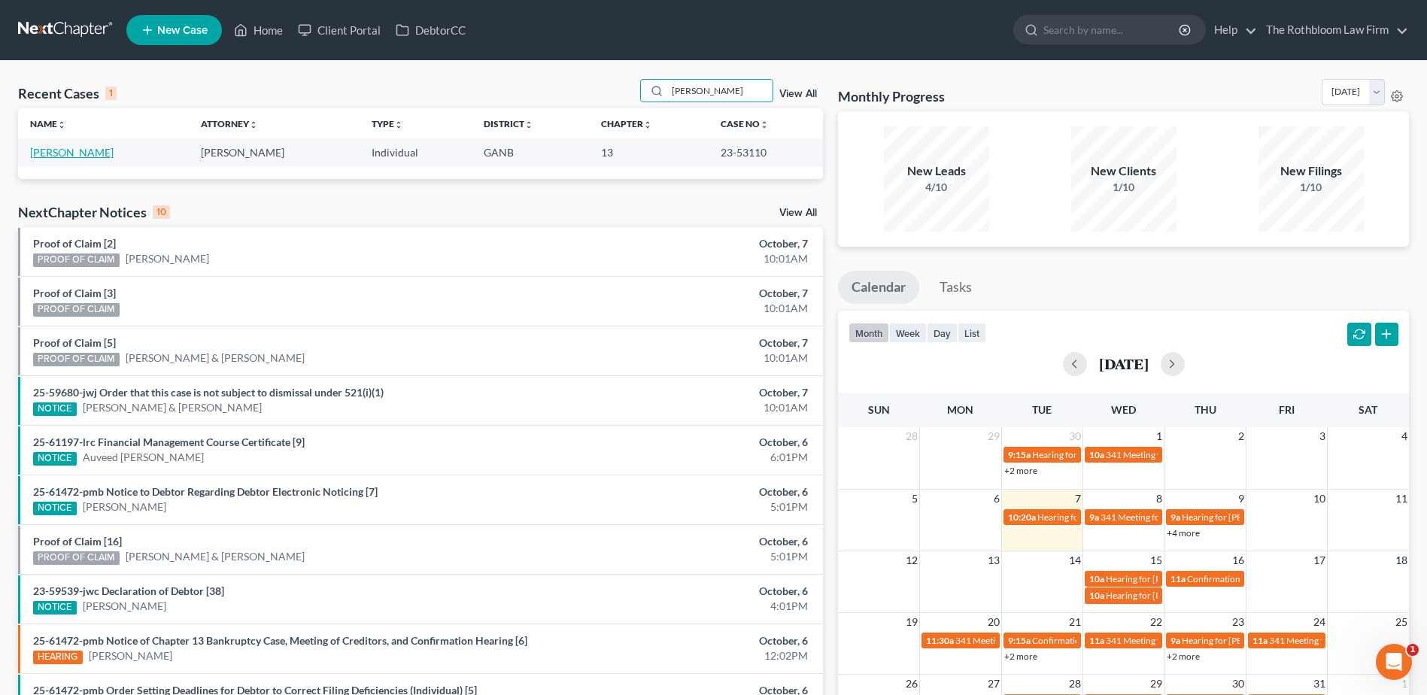
type input "[PERSON_NAME]"
click at [54, 153] on link "[PERSON_NAME]" at bounding box center [71, 152] width 83 height 13
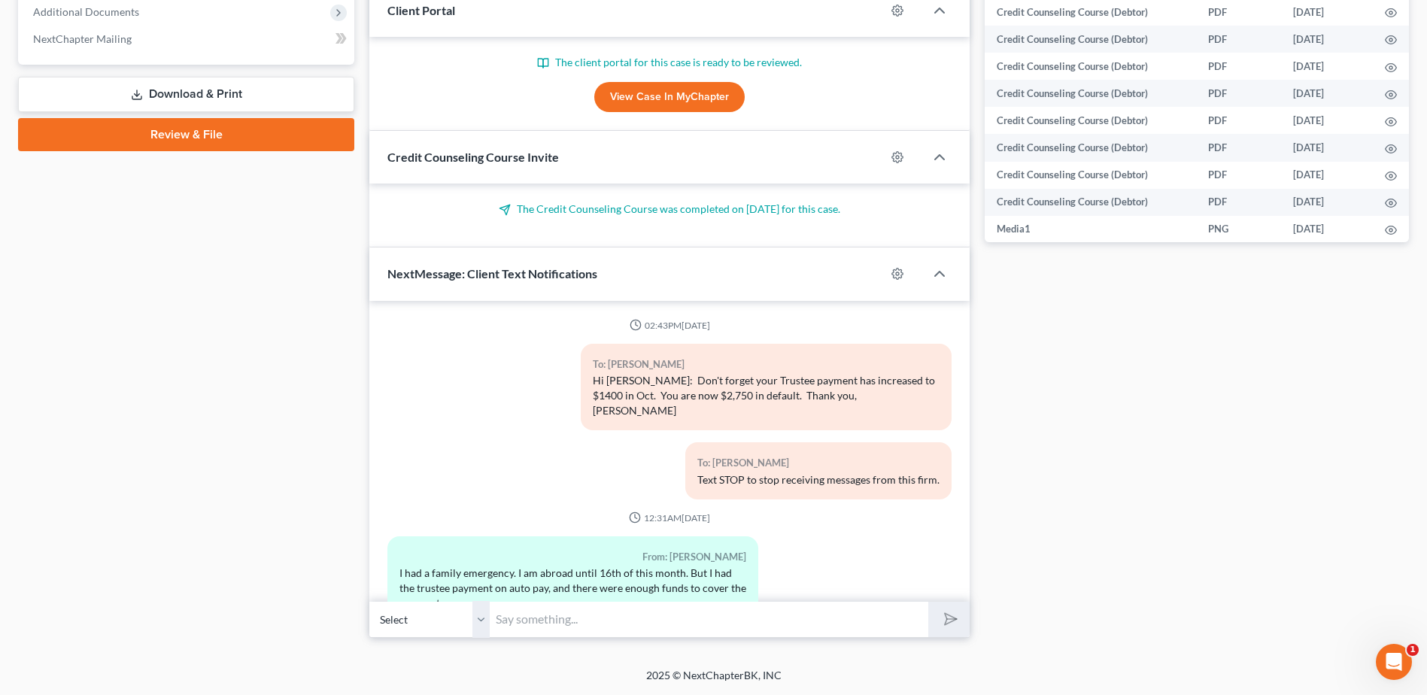
scroll to position [6614, 0]
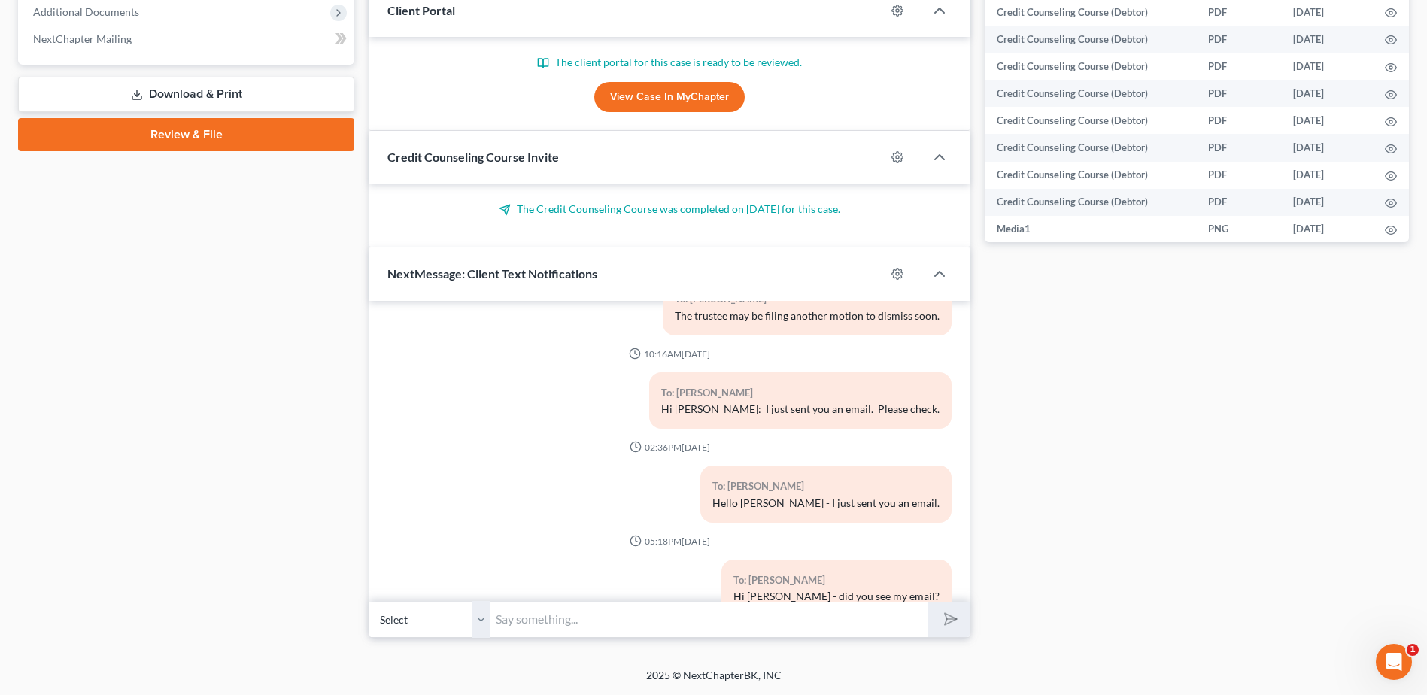
drag, startPoint x: 520, startPoint y: 620, endPoint x: 557, endPoint y: 620, distance: 36.8
click at [520, 620] on input "text" at bounding box center [709, 619] width 438 height 37
type input "Hi [PERSON_NAME] - did you make the $850 payment?"
click at [939, 620] on icon "submit" at bounding box center [947, 618] width 21 height 21
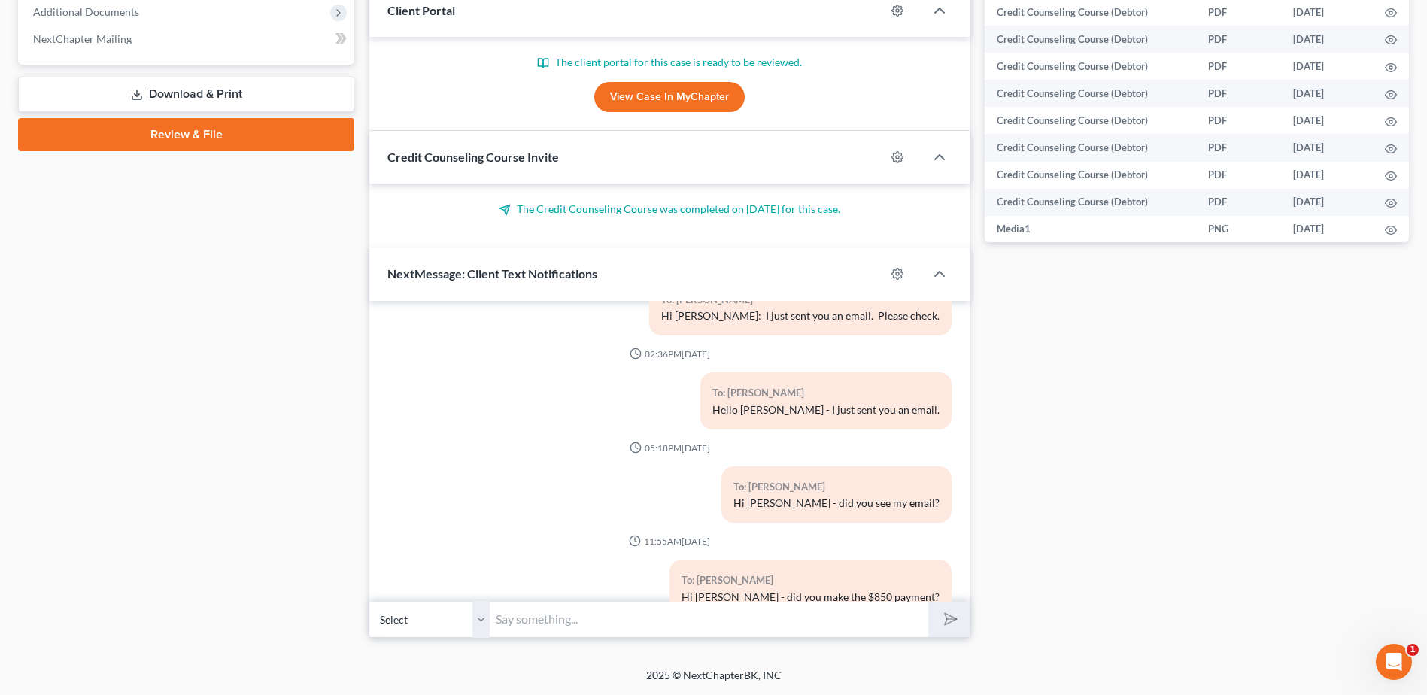
click at [521, 616] on input "text" at bounding box center [709, 619] width 438 height 37
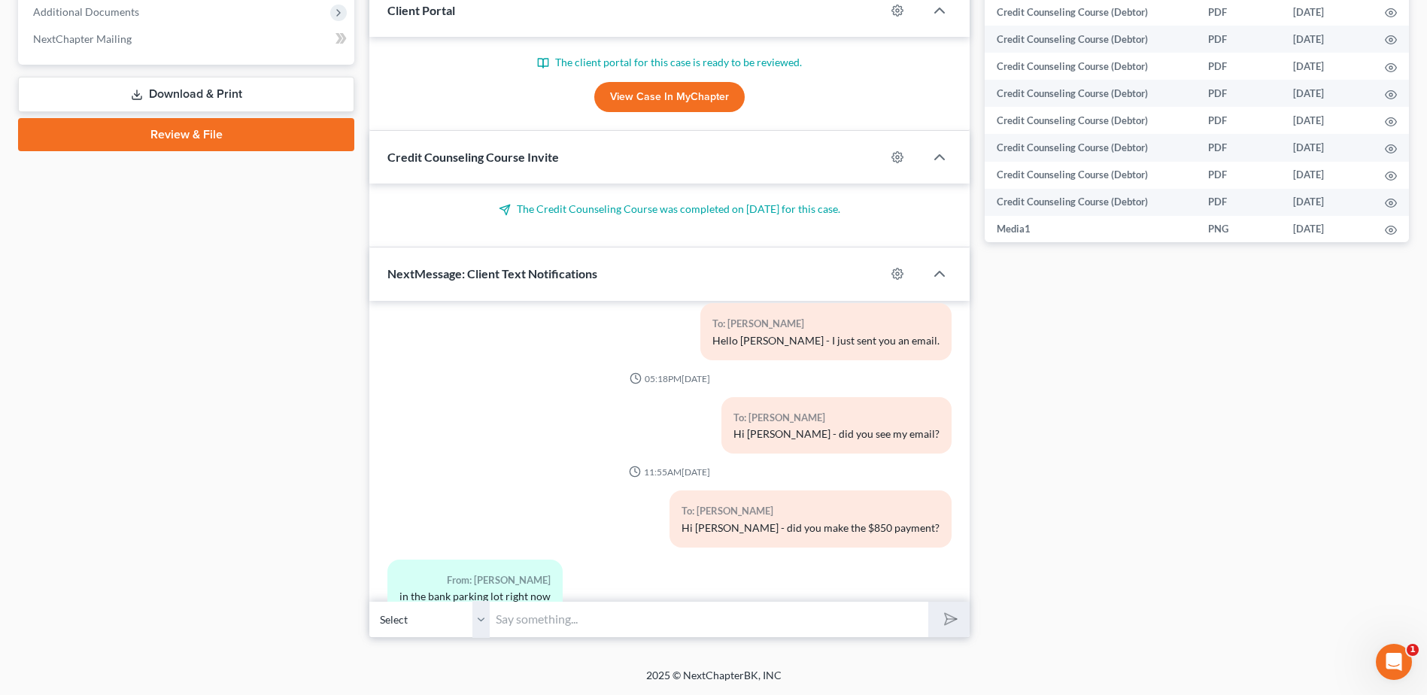
click at [511, 623] on input "text" at bounding box center [709, 619] width 438 height 37
type input "Ok, thank you."
click at [953, 620] on icon "submit" at bounding box center [947, 618] width 21 height 21
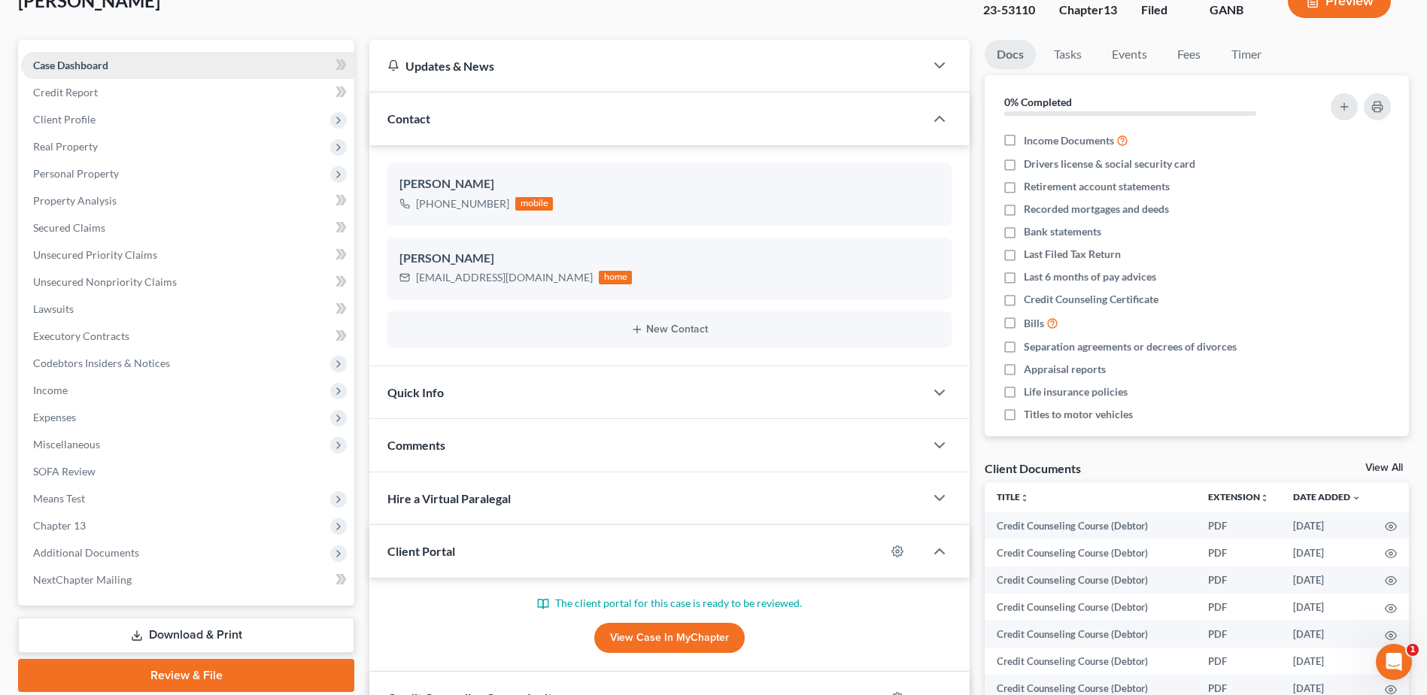
scroll to position [0, 0]
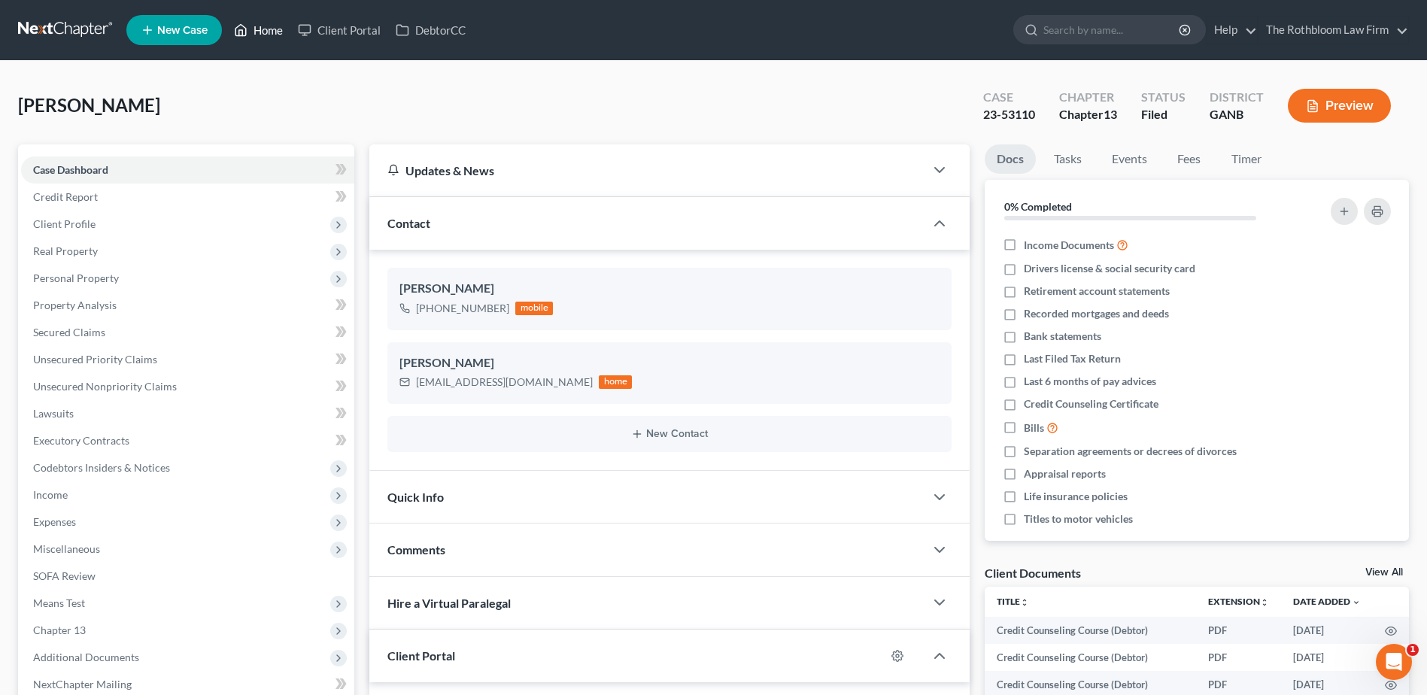
click at [275, 38] on link "Home" at bounding box center [258, 30] width 64 height 27
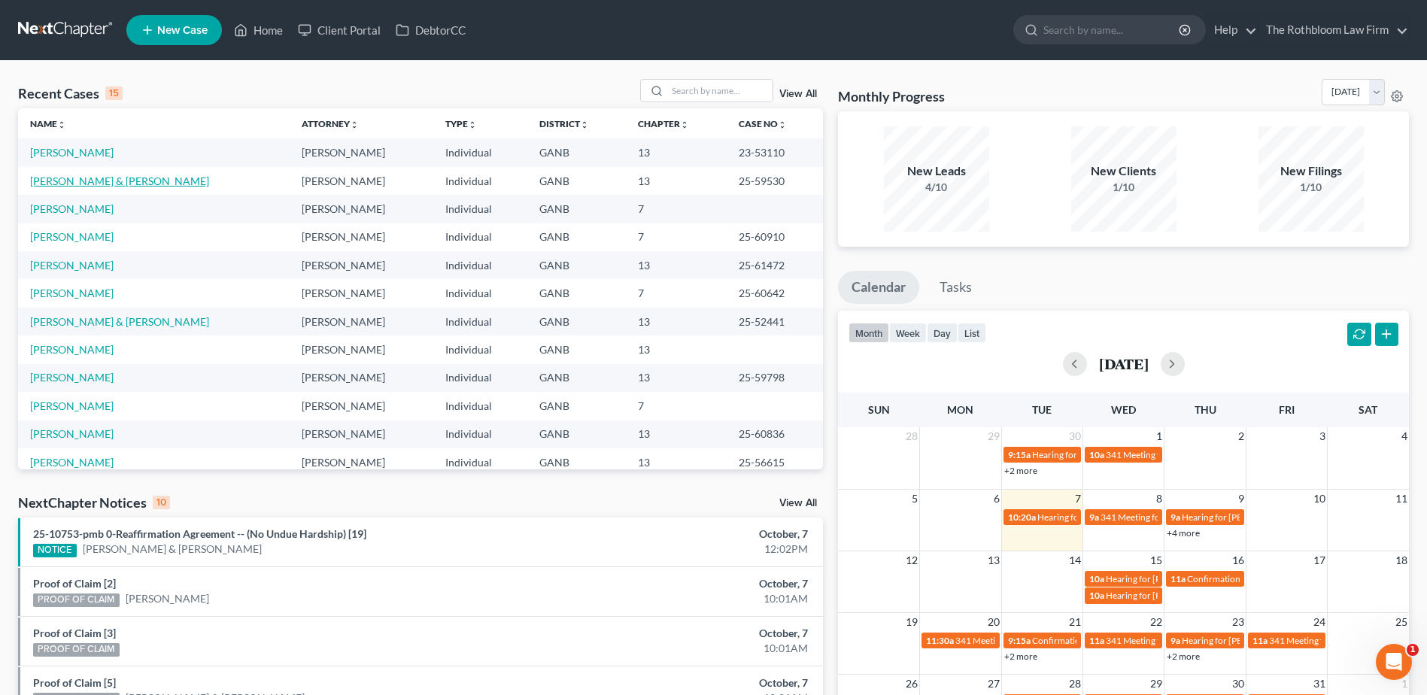
click at [82, 181] on link "[PERSON_NAME] & [PERSON_NAME]" at bounding box center [119, 180] width 179 height 13
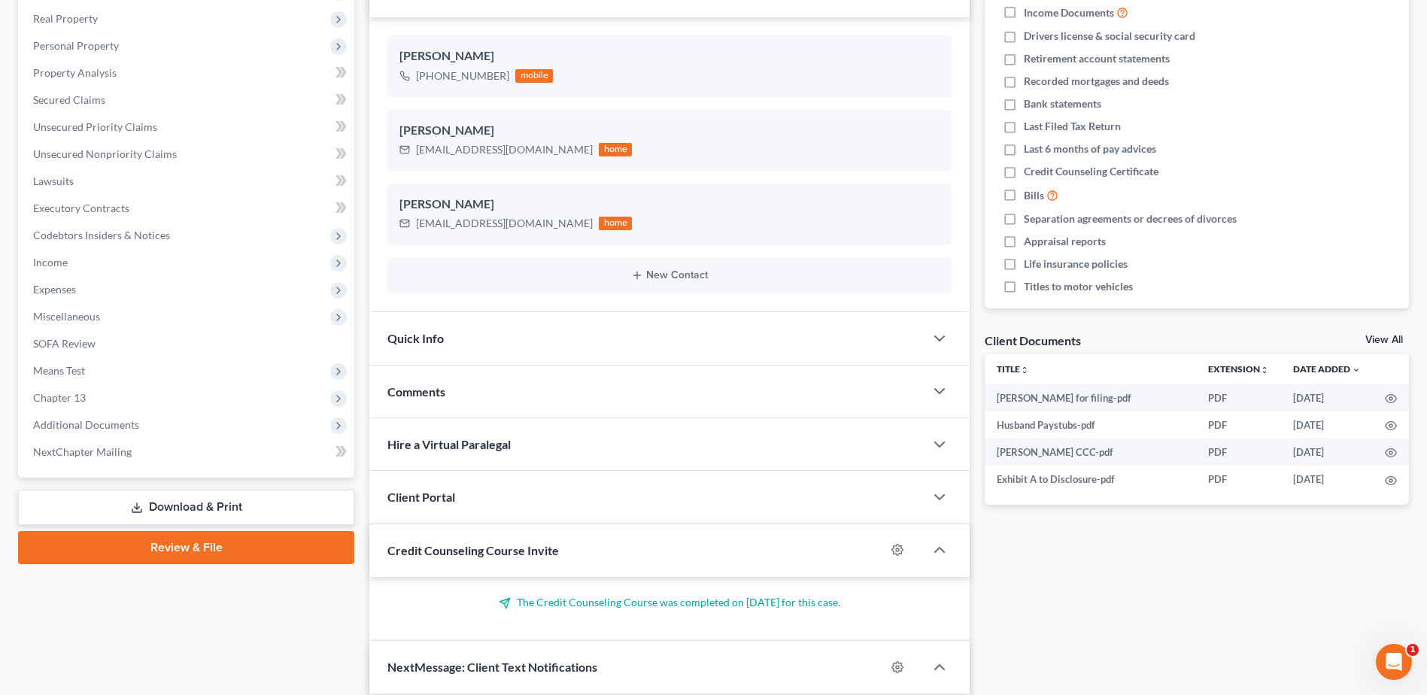
scroll to position [376, 0]
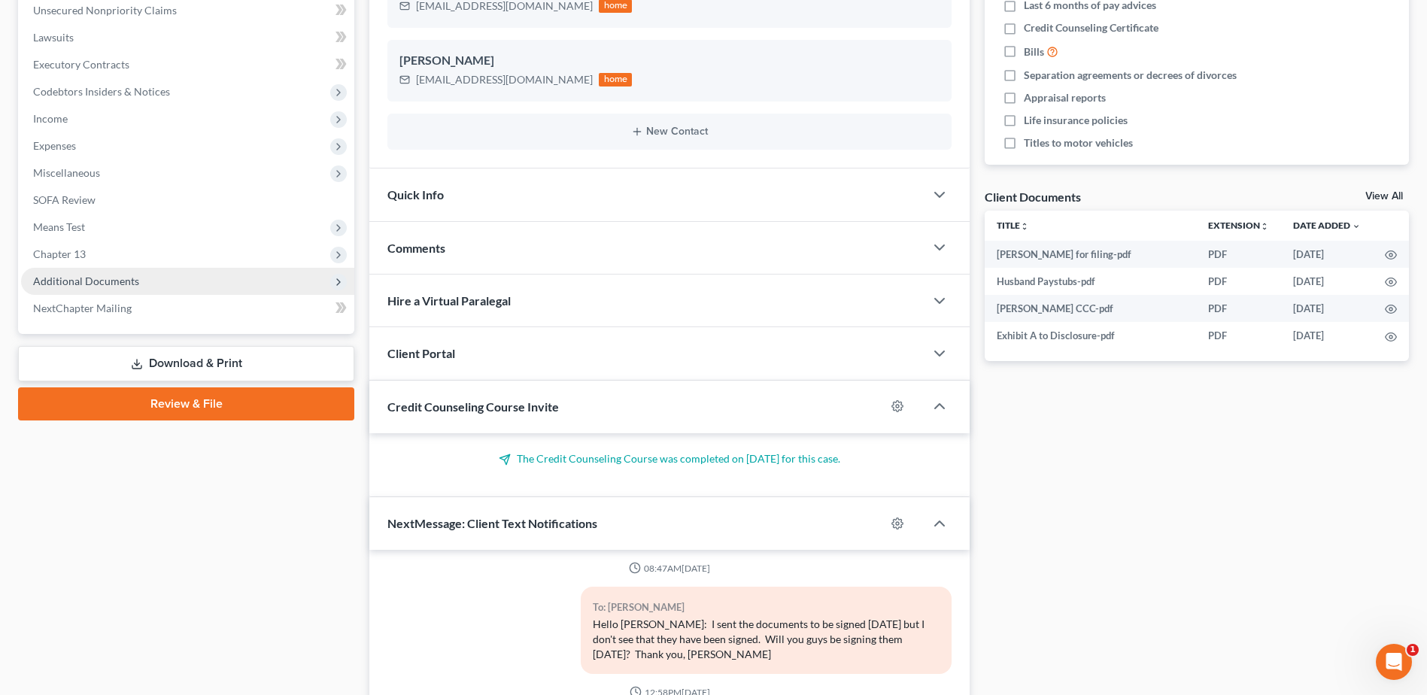
drag, startPoint x: 75, startPoint y: 247, endPoint x: 148, endPoint y: 277, distance: 78.9
click at [75, 247] on span "Chapter 13" at bounding box center [59, 253] width 53 height 13
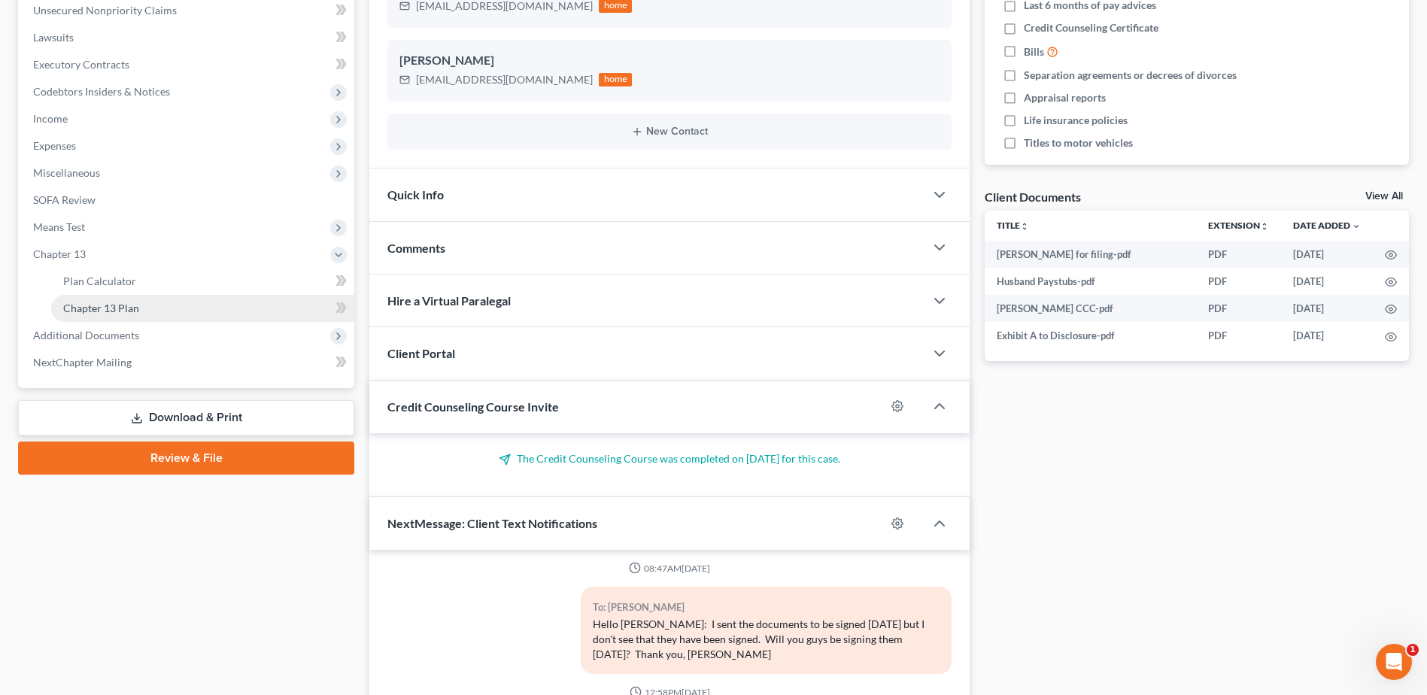
click at [96, 305] on span "Chapter 13 Plan" at bounding box center [101, 308] width 76 height 13
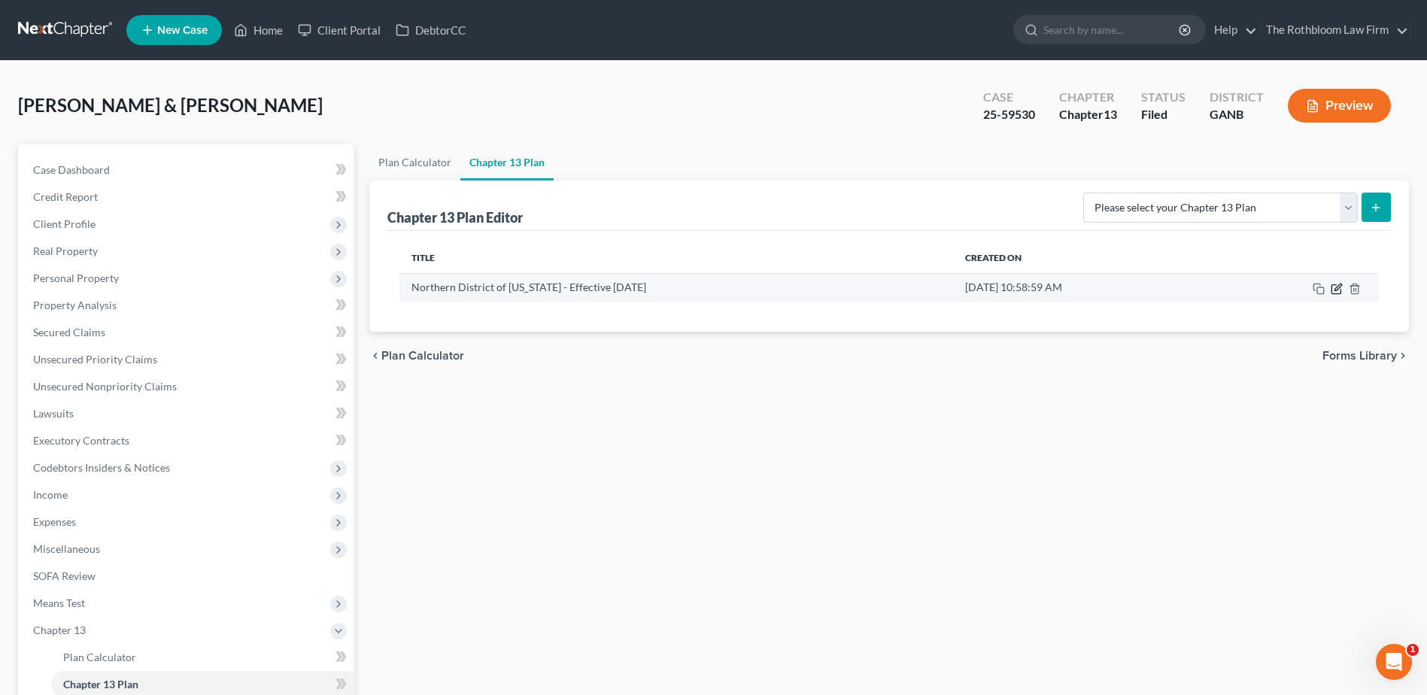
click at [1336, 287] on icon "button" at bounding box center [1336, 289] width 12 height 12
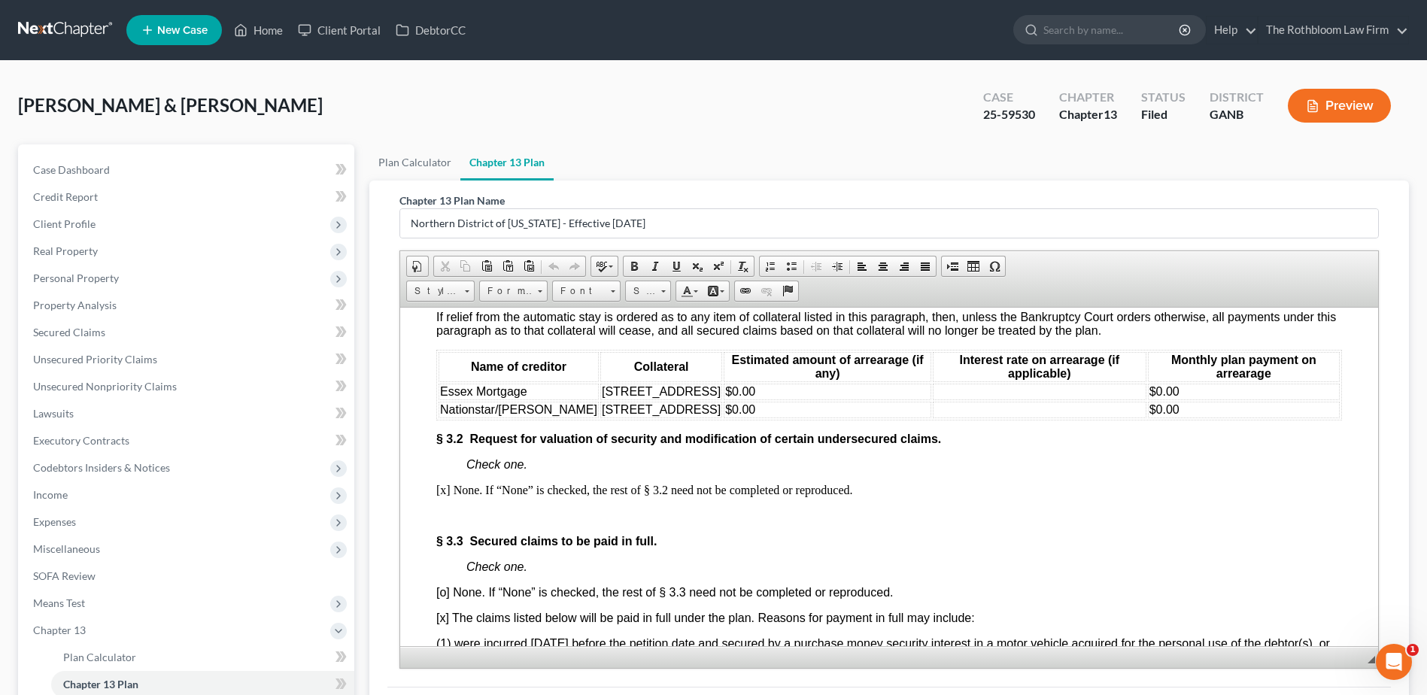
scroll to position [2030, 0]
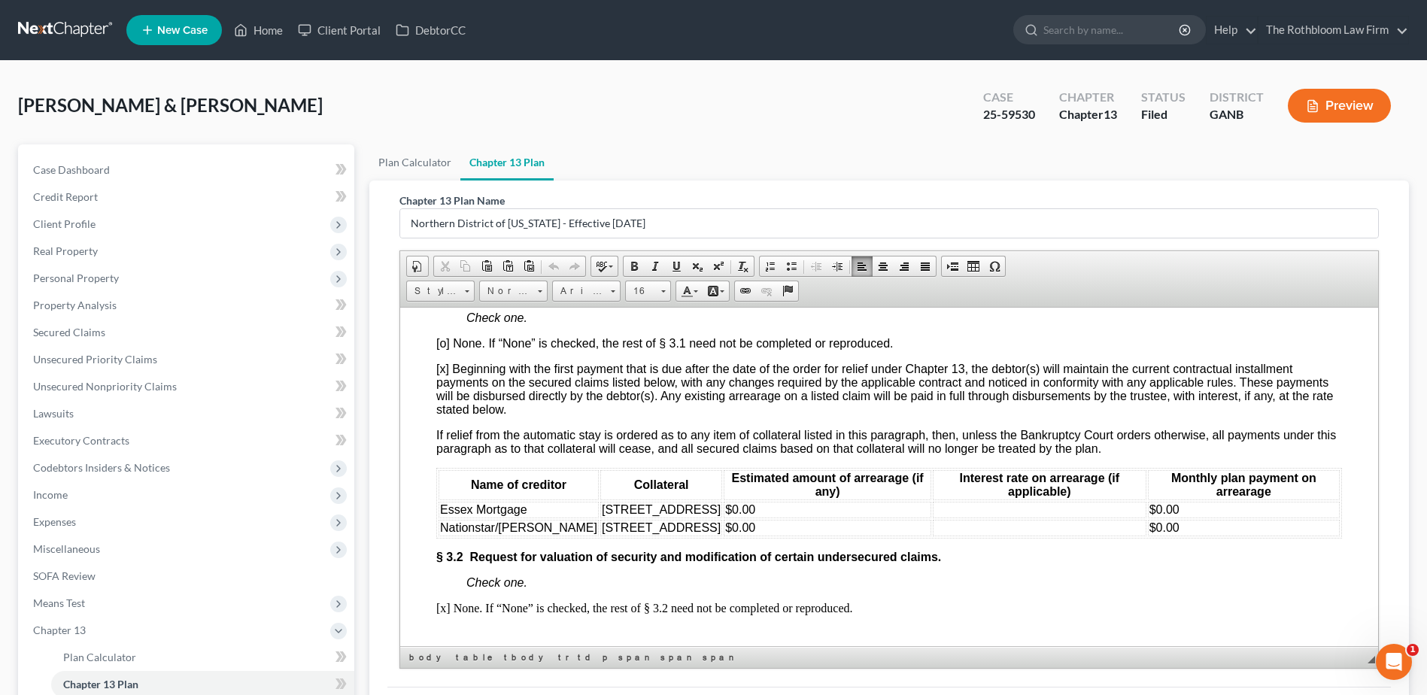
click at [481, 533] on span "Nationstar/[PERSON_NAME]" at bounding box center [518, 526] width 157 height 13
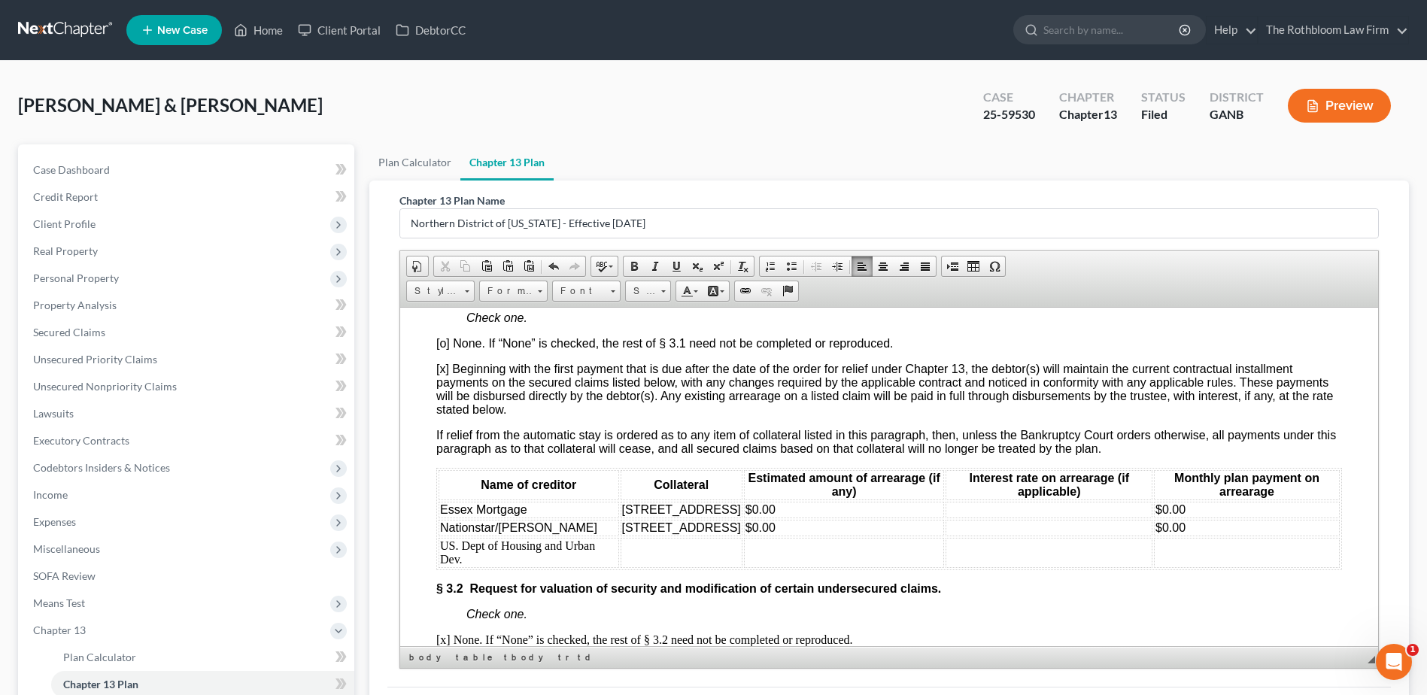
drag, startPoint x: 591, startPoint y: 573, endPoint x: 748, endPoint y: 581, distance: 156.6
click at [742, 535] on td "[STREET_ADDRESS]" at bounding box center [681, 527] width 122 height 17
click at [692, 453] on span "Copy" at bounding box center [706, 452] width 80 height 19
copy span "[STREET_ADDRESS]"
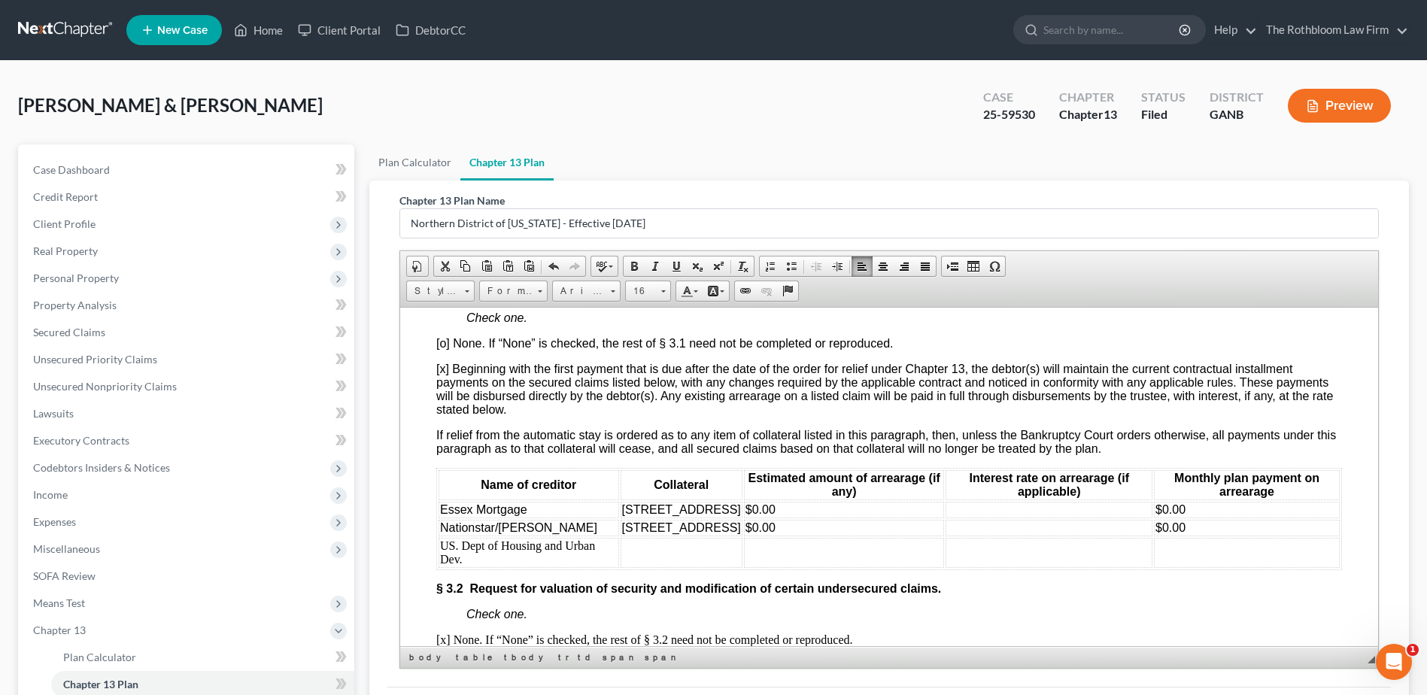
click at [620, 567] on td at bounding box center [681, 552] width 122 height 30
click at [635, 496] on span "Paste" at bounding box center [662, 501] width 80 height 19
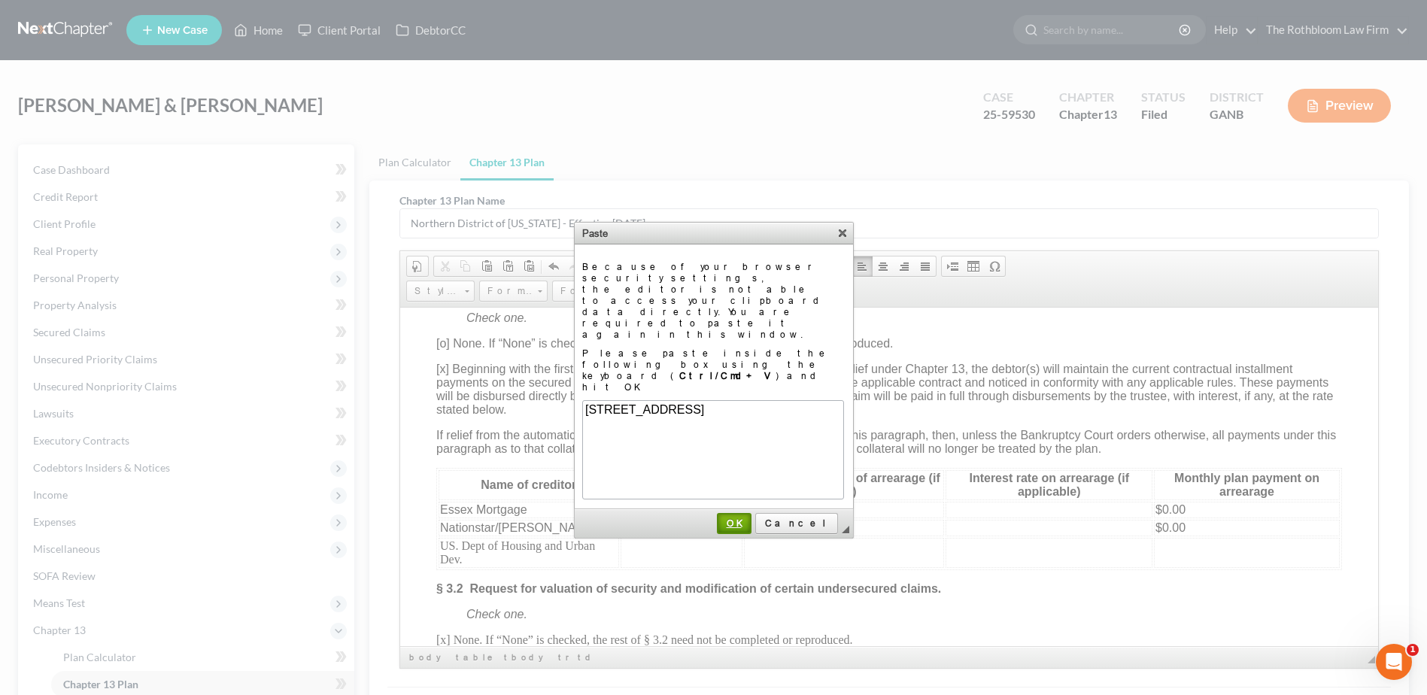
click at [751, 513] on link "OK" at bounding box center [734, 523] width 35 height 21
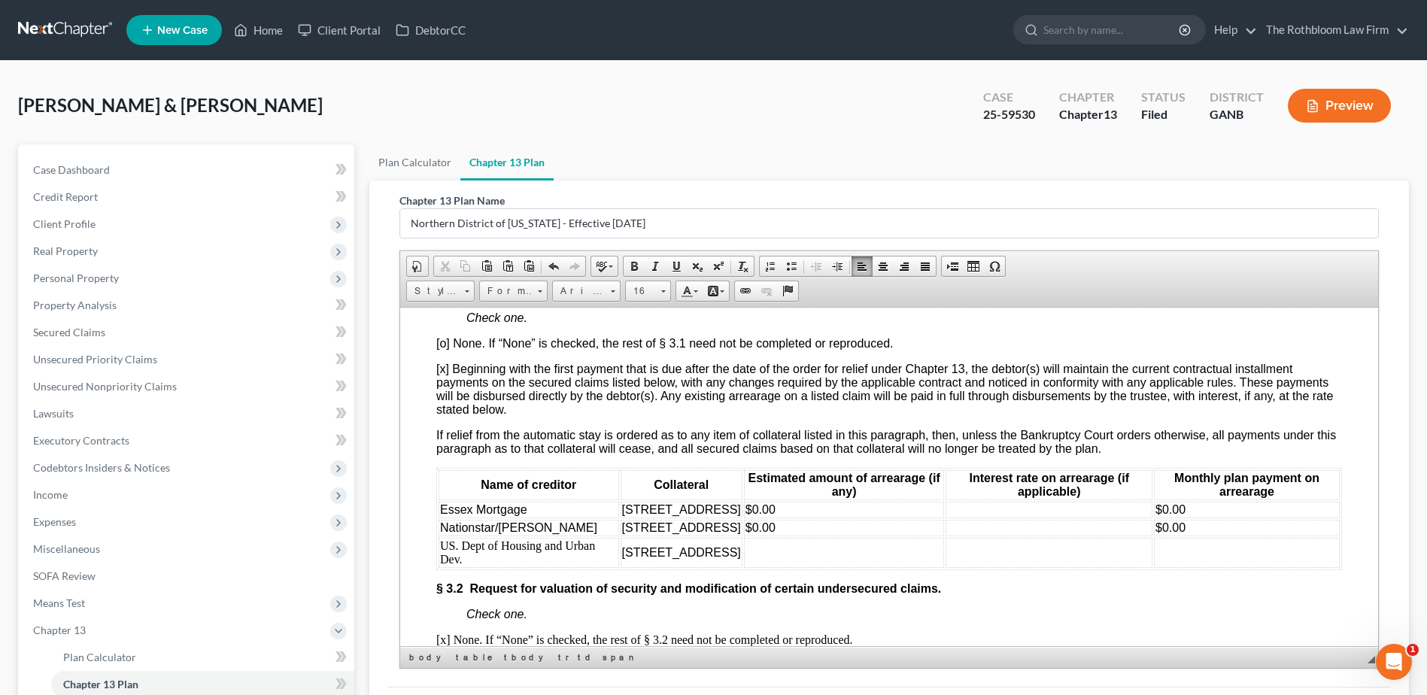
click at [823, 567] on td at bounding box center [844, 552] width 201 height 30
click at [1175, 567] on td at bounding box center [1247, 552] width 186 height 30
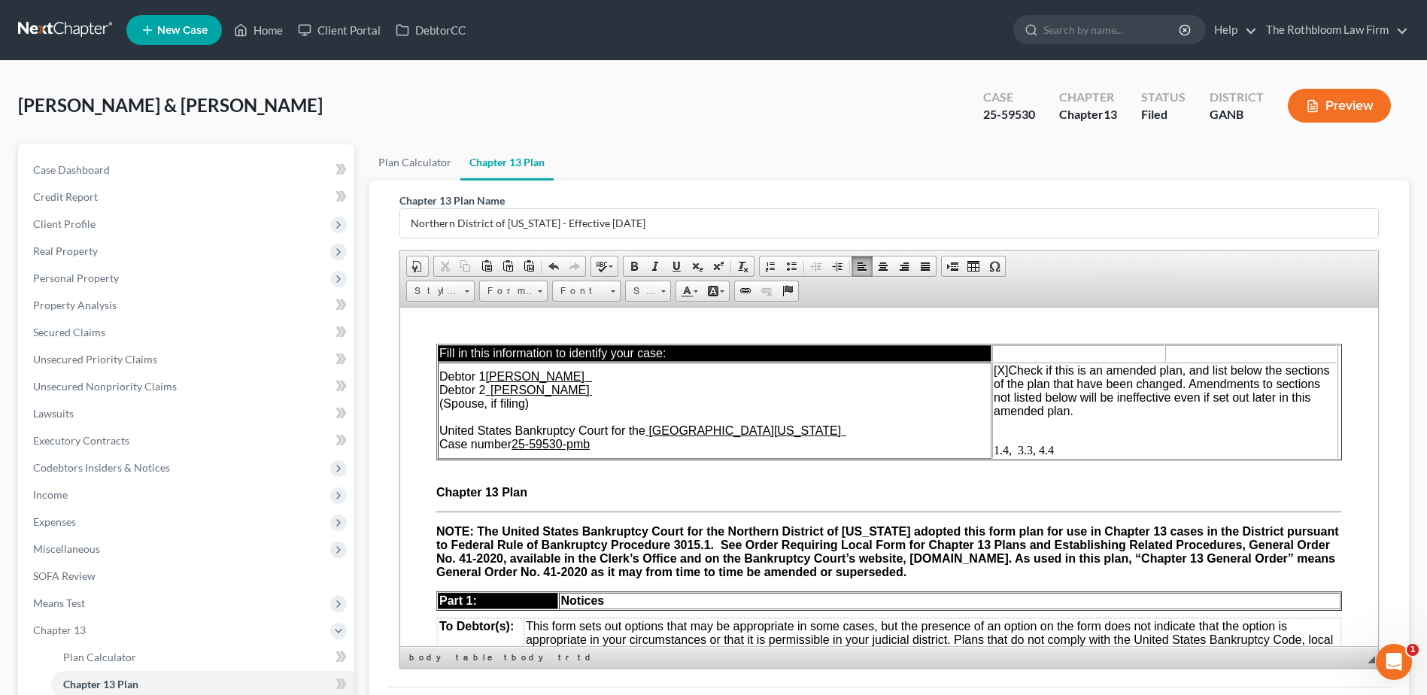
click at [1023, 449] on span "1.4, 3.3, 4.4" at bounding box center [1023, 449] width 60 height 13
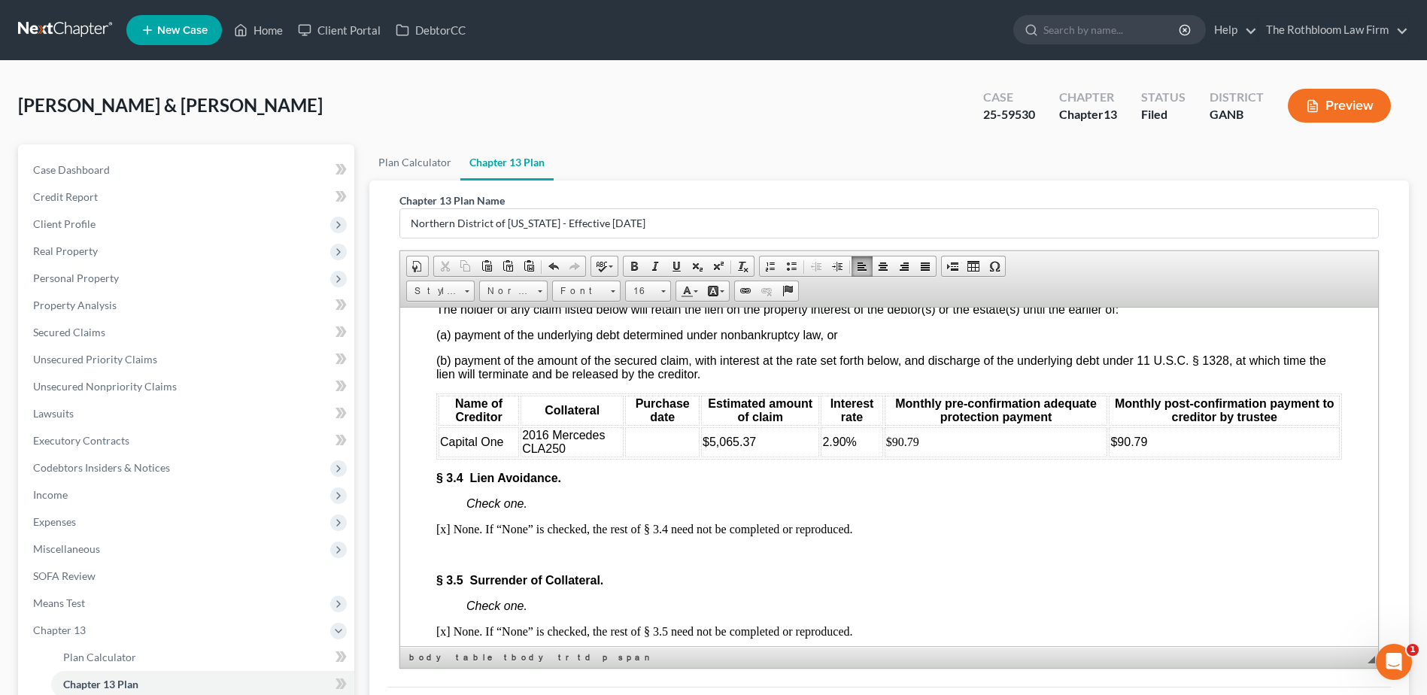
scroll to position [2707, 0]
click at [498, 447] on span "Capital One" at bounding box center [472, 440] width 64 height 13
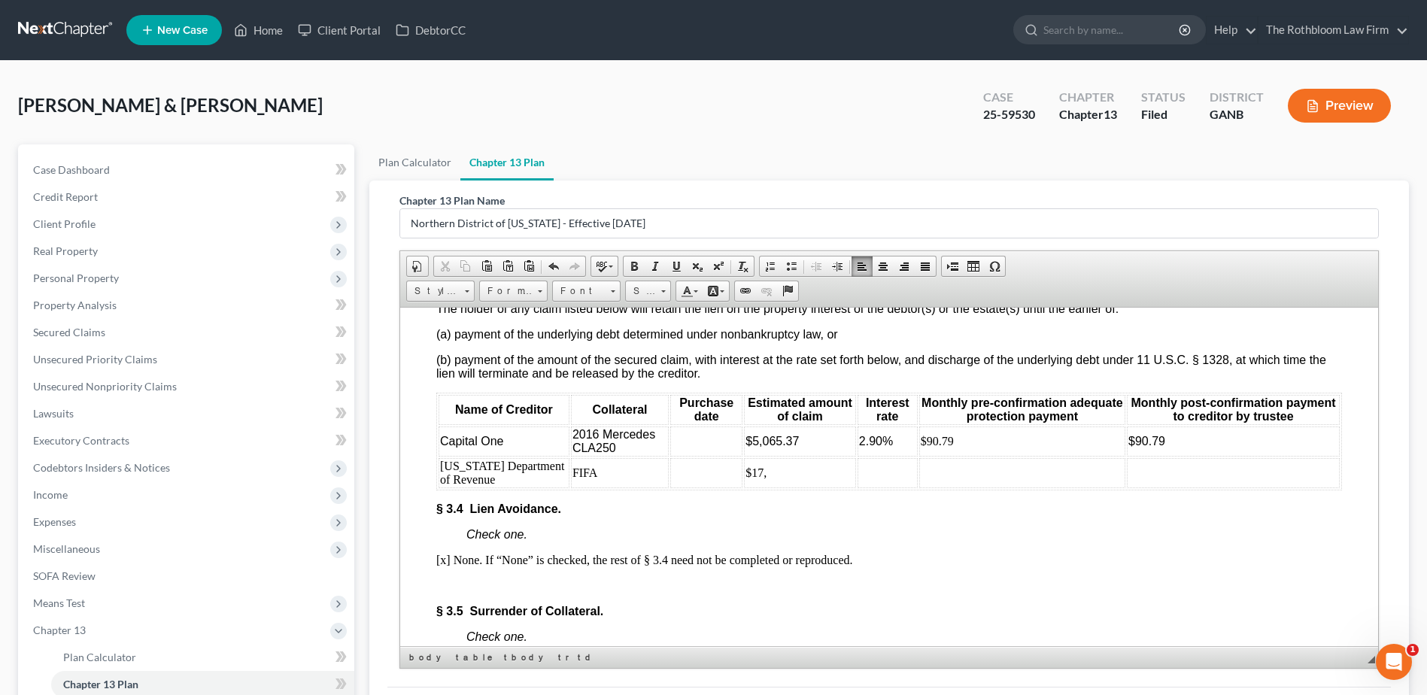
click at [768, 487] on td "$17," at bounding box center [800, 472] width 112 height 30
drag, startPoint x: 843, startPoint y: 551, endPoint x: 852, endPoint y: 552, distance: 9.1
click at [857, 487] on td at bounding box center [887, 472] width 60 height 30
click at [505, 487] on td "[US_STATE] Department of Revenue" at bounding box center [503, 472] width 131 height 30
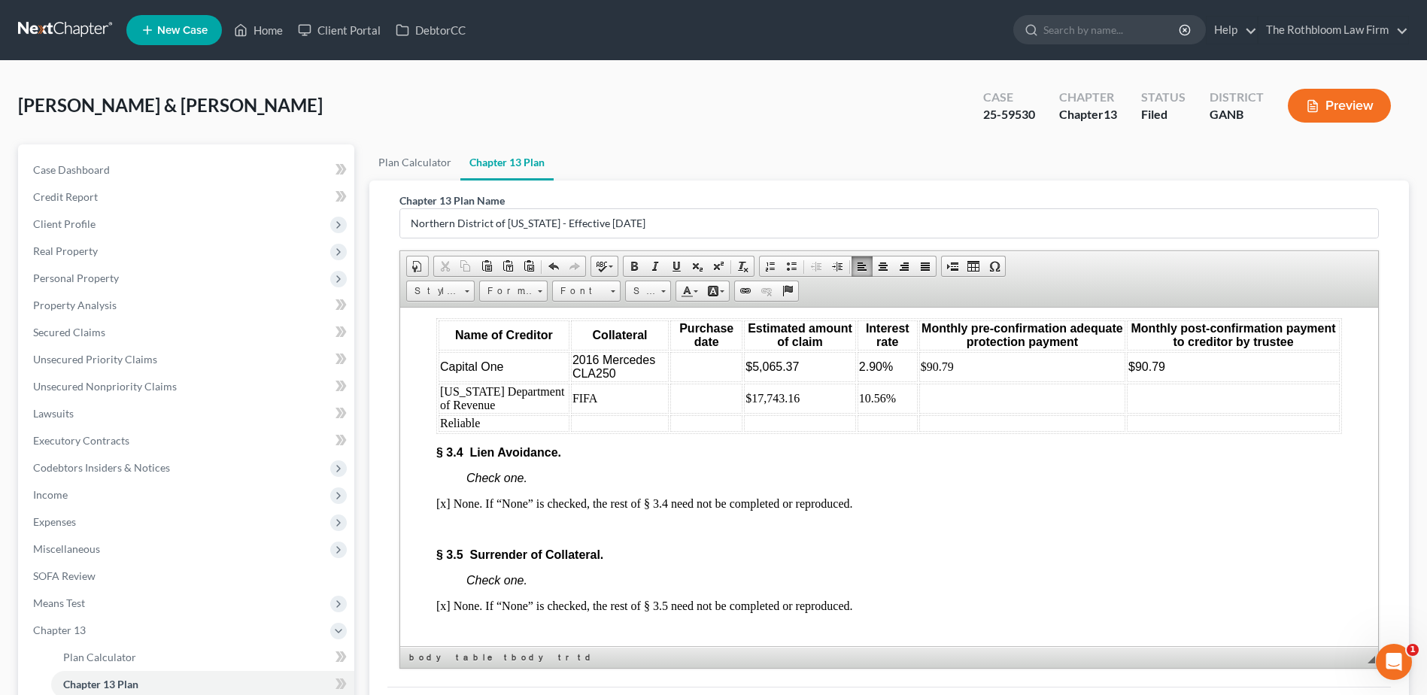
scroll to position [2782, 0]
click at [506, 430] on td "Reliable" at bounding box center [503, 422] width 131 height 17
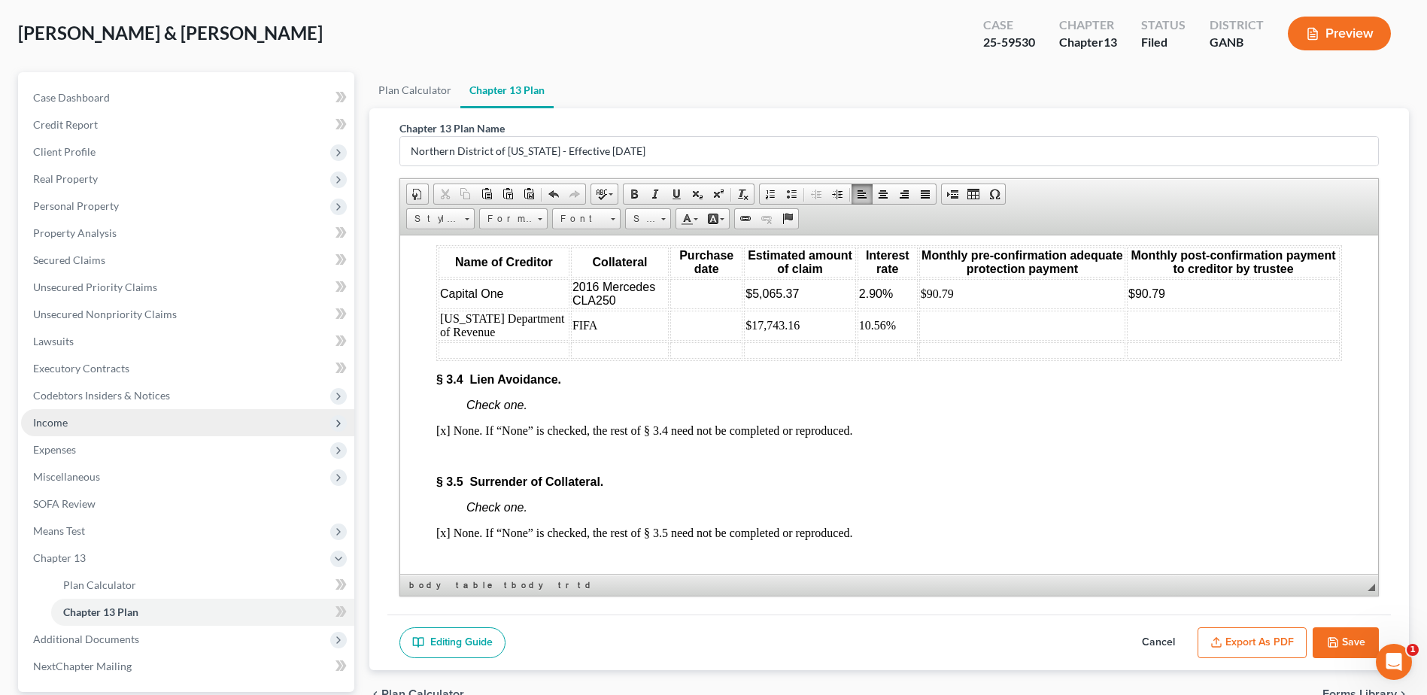
scroll to position [150, 0]
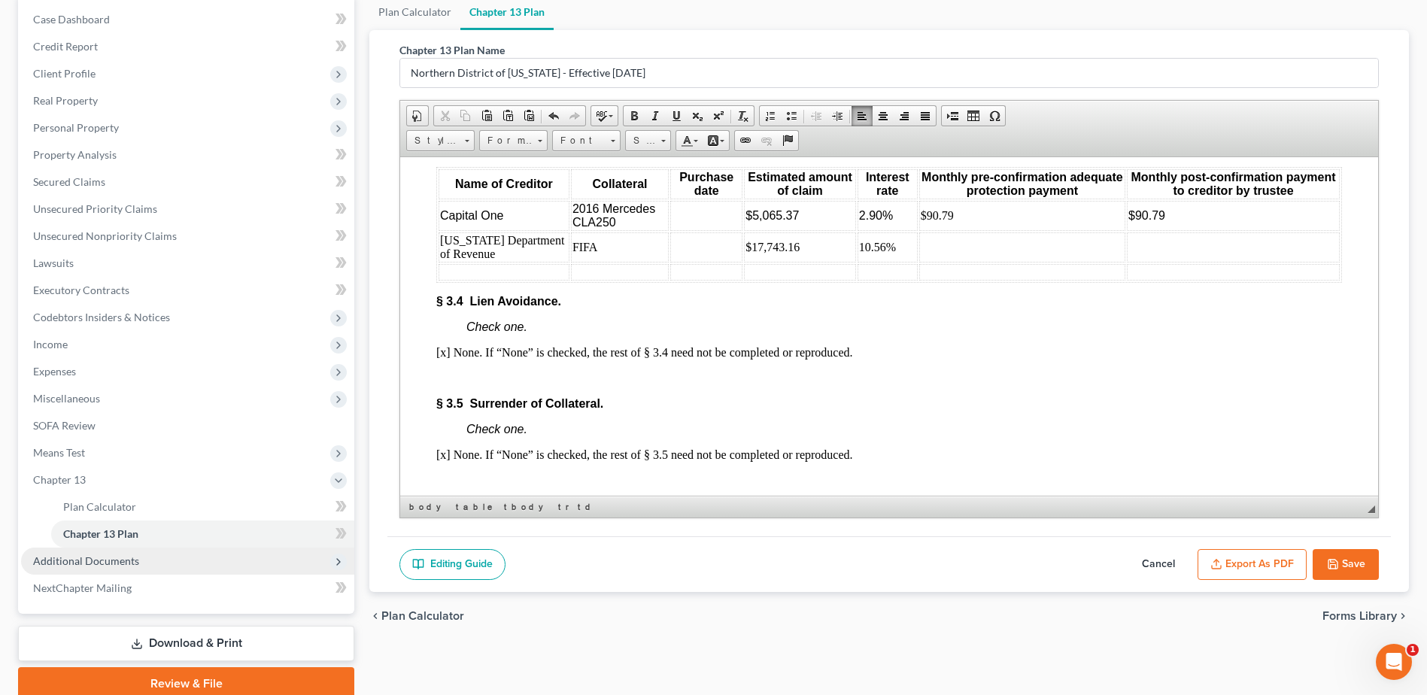
drag, startPoint x: 111, startPoint y: 564, endPoint x: 100, endPoint y: 558, distance: 12.1
click at [110, 564] on span "Additional Documents" at bounding box center [86, 560] width 106 height 13
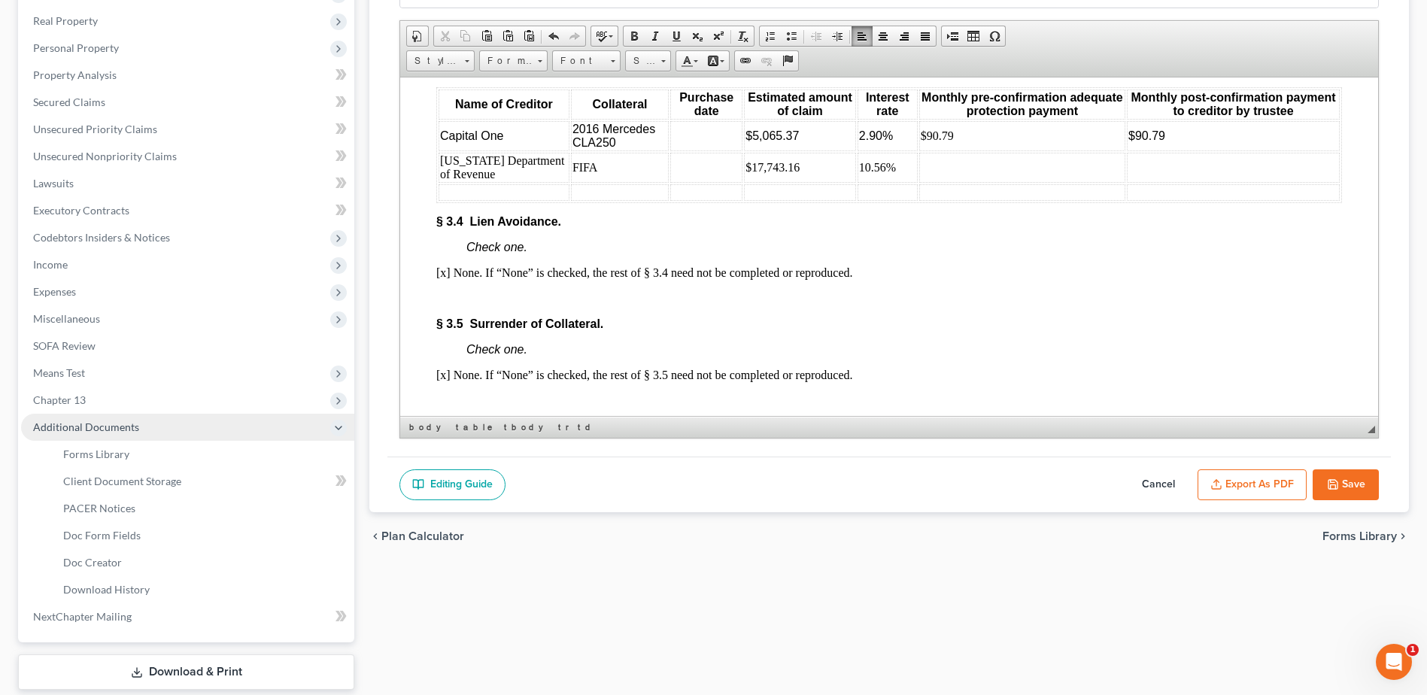
scroll to position [321, 0]
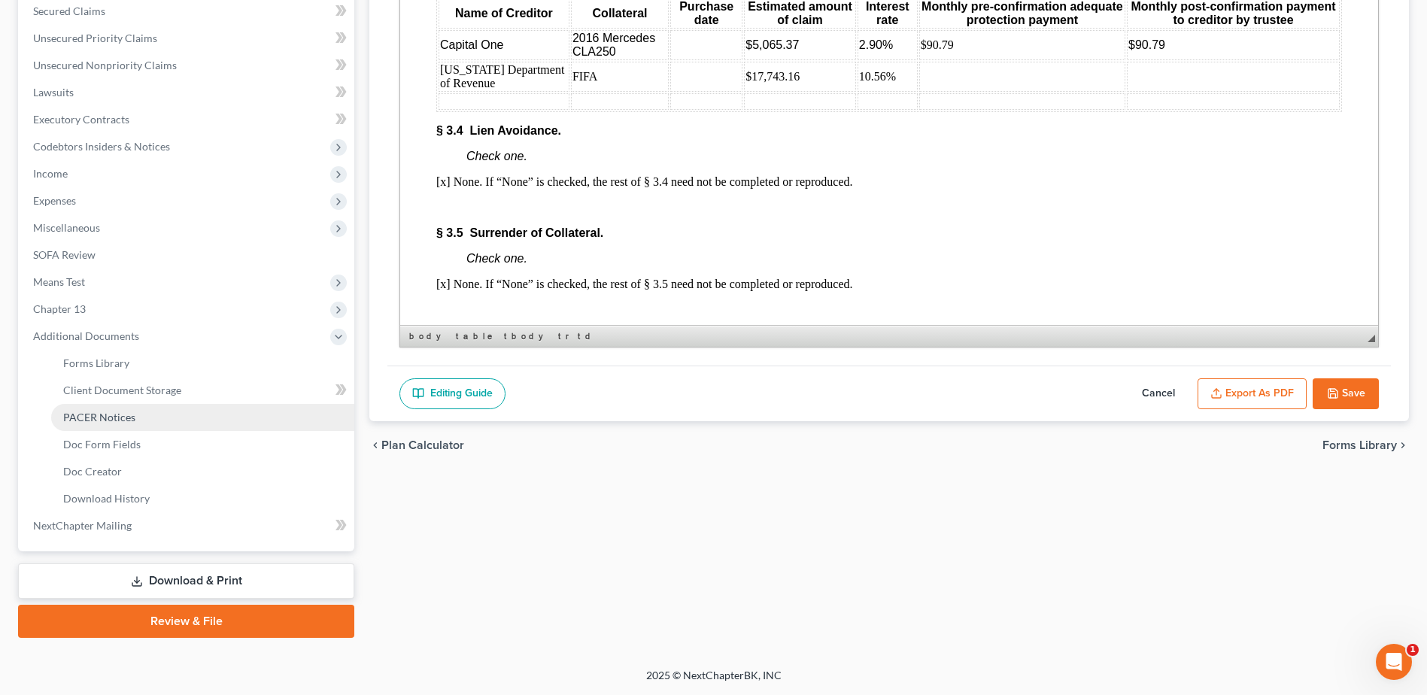
click at [96, 420] on span "PACER Notices" at bounding box center [99, 417] width 72 height 13
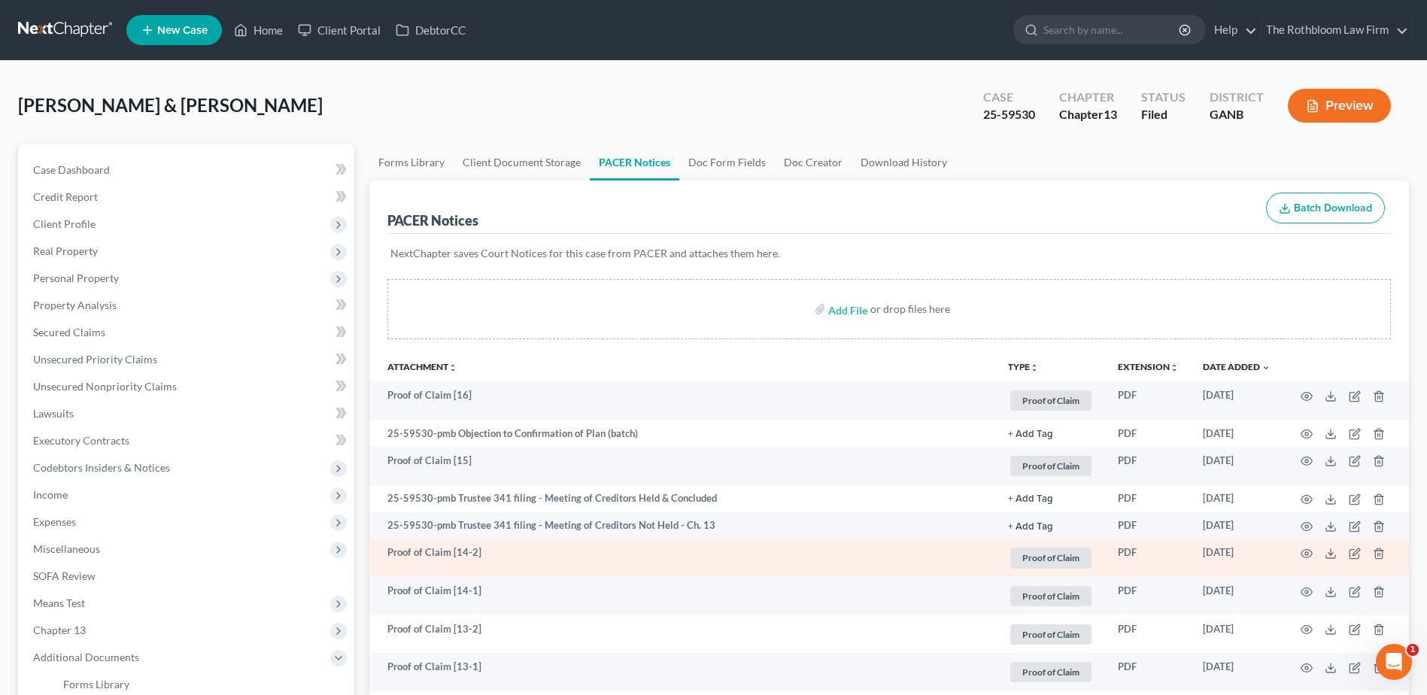
scroll to position [301, 0]
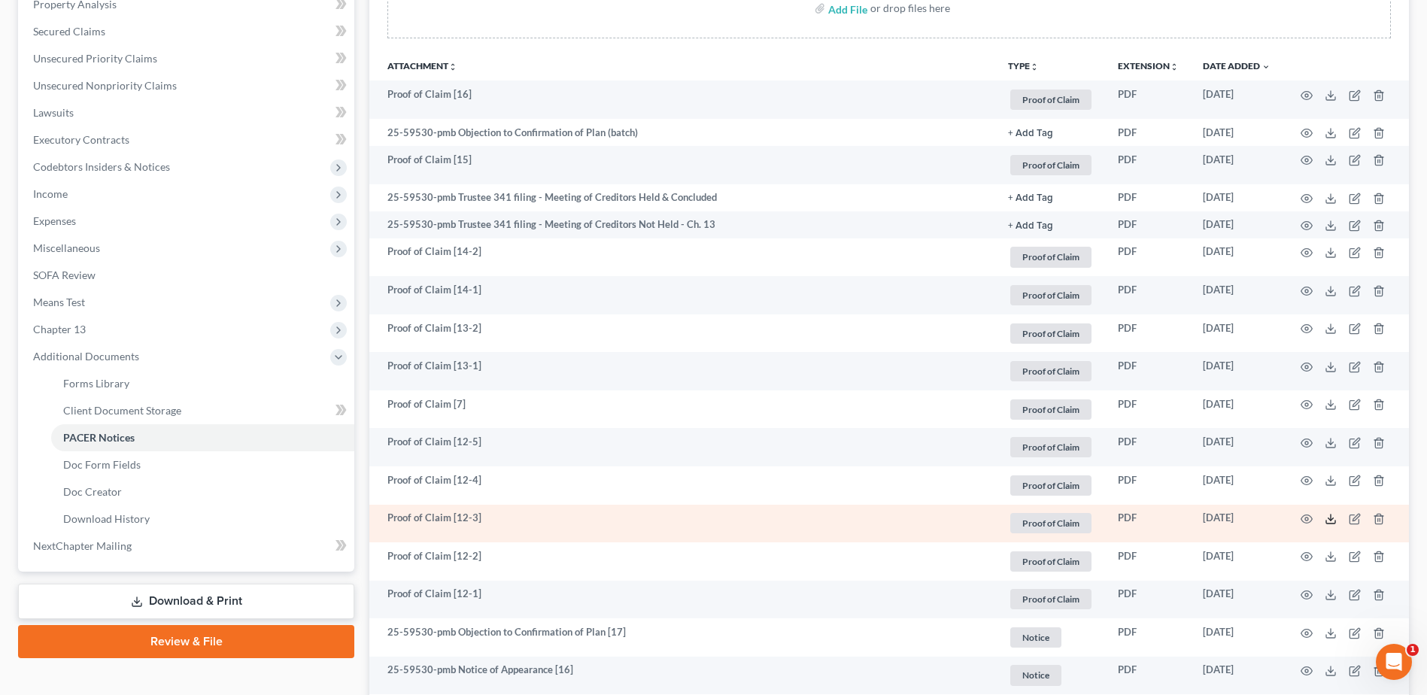
click at [1333, 523] on icon at bounding box center [1330, 519] width 12 height 12
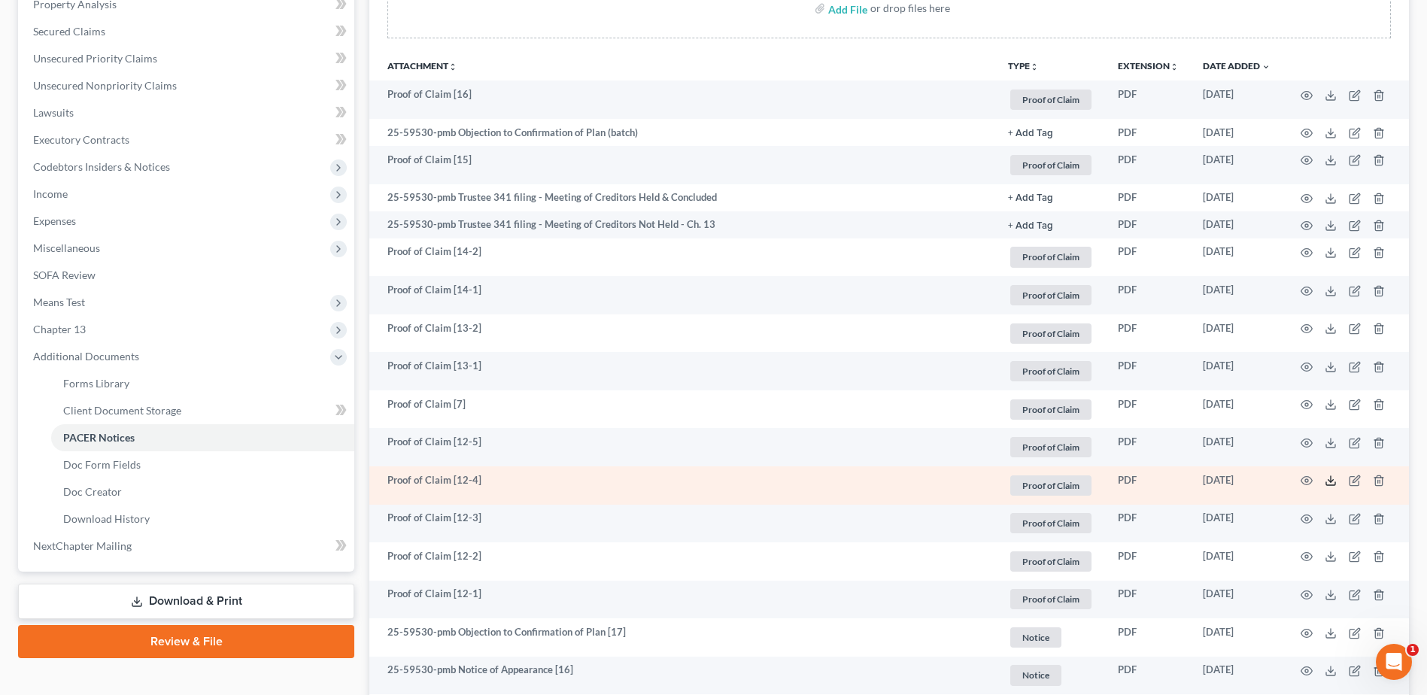
click at [1330, 481] on polyline at bounding box center [1330, 481] width 5 height 2
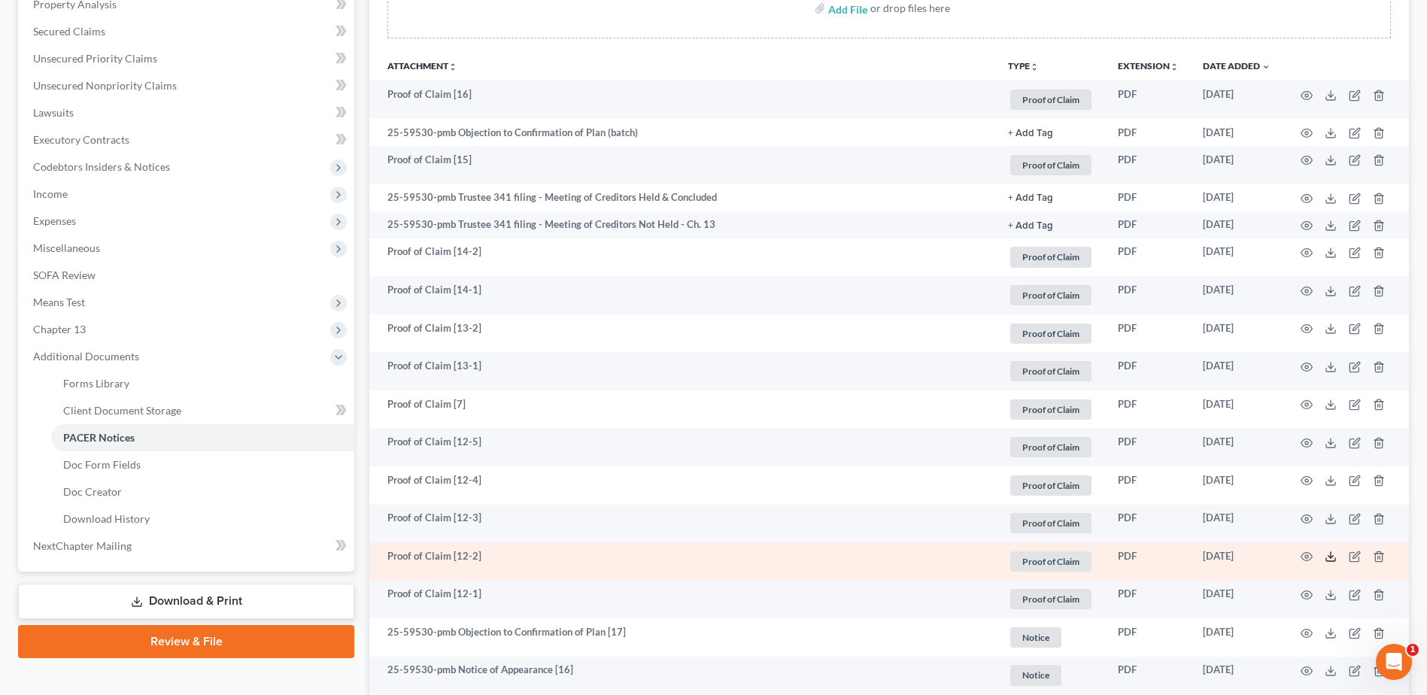
click at [1333, 556] on polyline at bounding box center [1330, 557] width 5 height 2
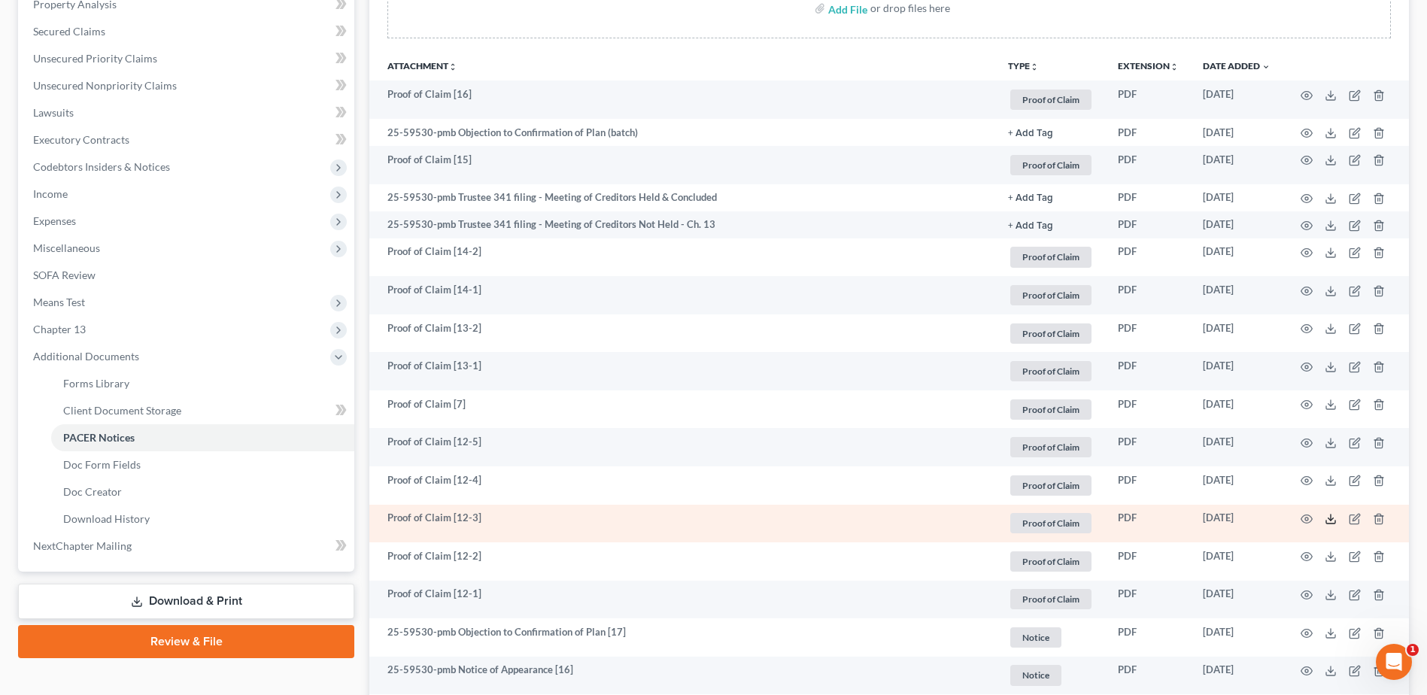
drag, startPoint x: 1330, startPoint y: 520, endPoint x: 1319, endPoint y: 527, distance: 12.5
click at [1330, 520] on icon at bounding box center [1330, 519] width 12 height 12
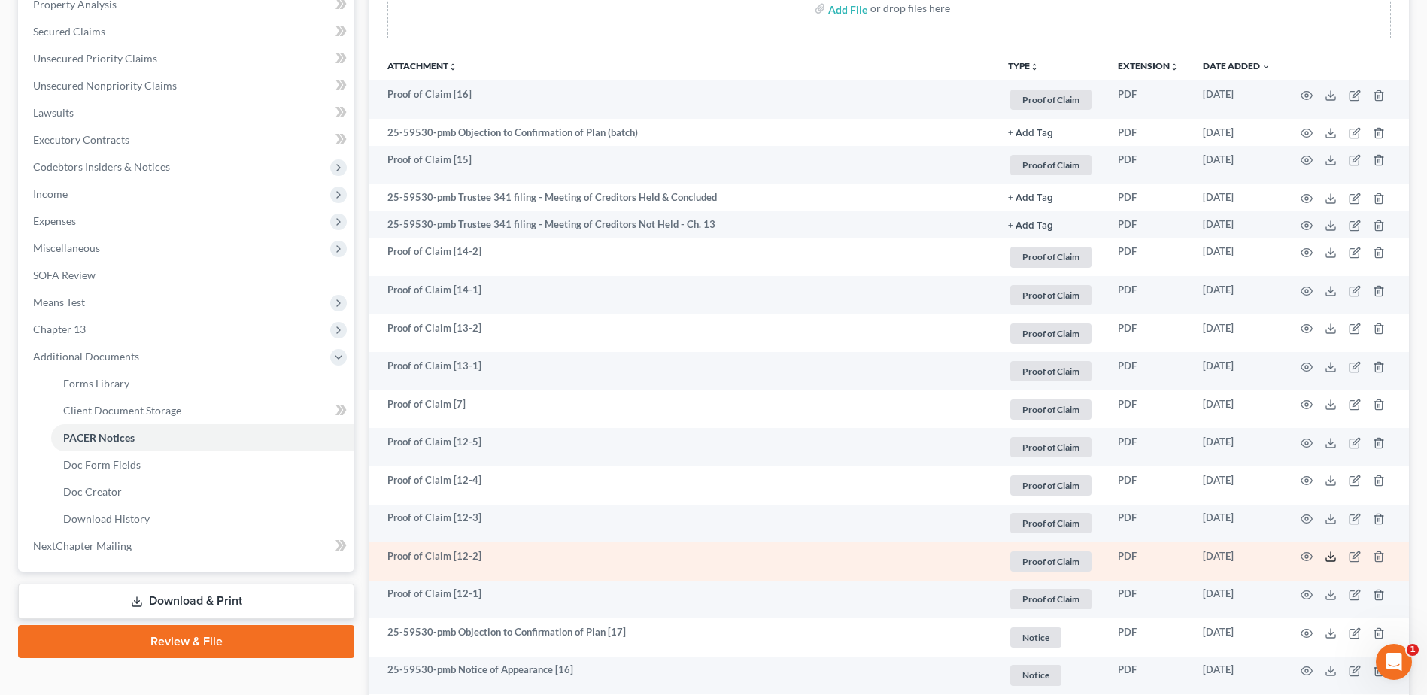
click at [1327, 557] on icon at bounding box center [1330, 556] width 12 height 12
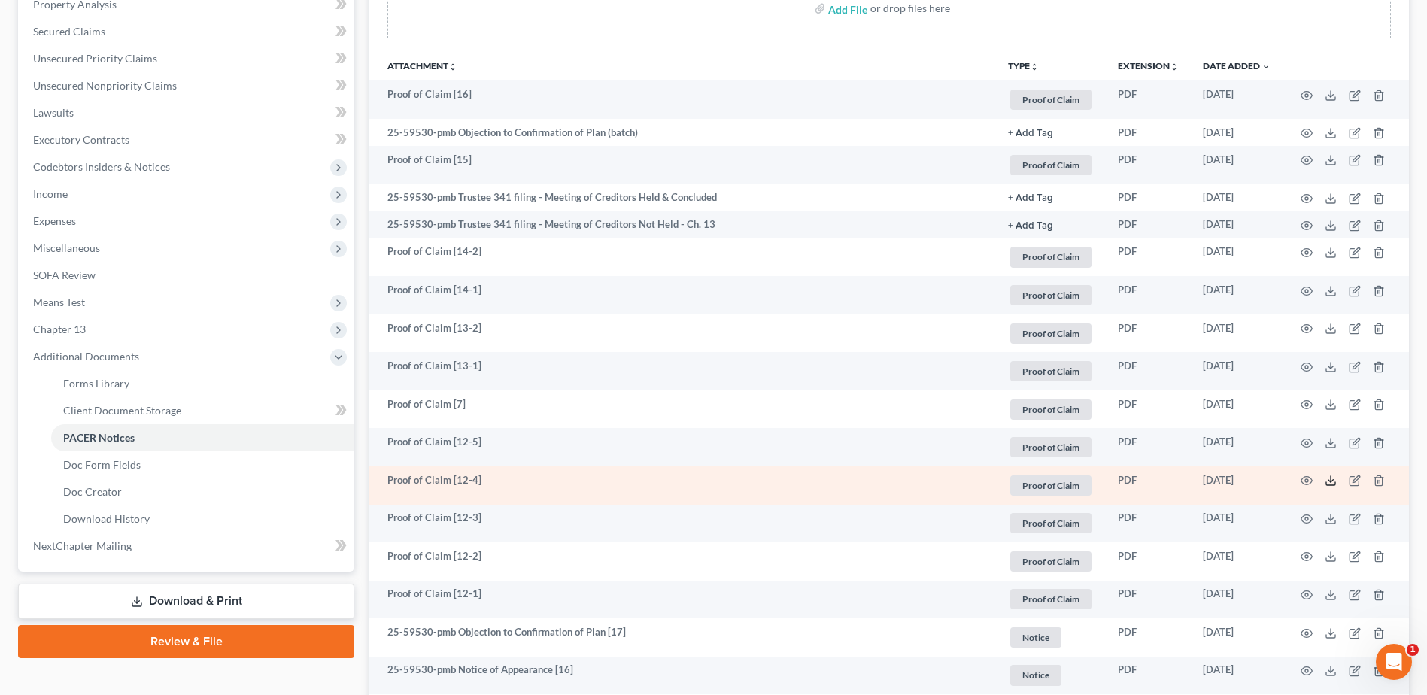
click at [1331, 481] on icon at bounding box center [1330, 481] width 12 height 12
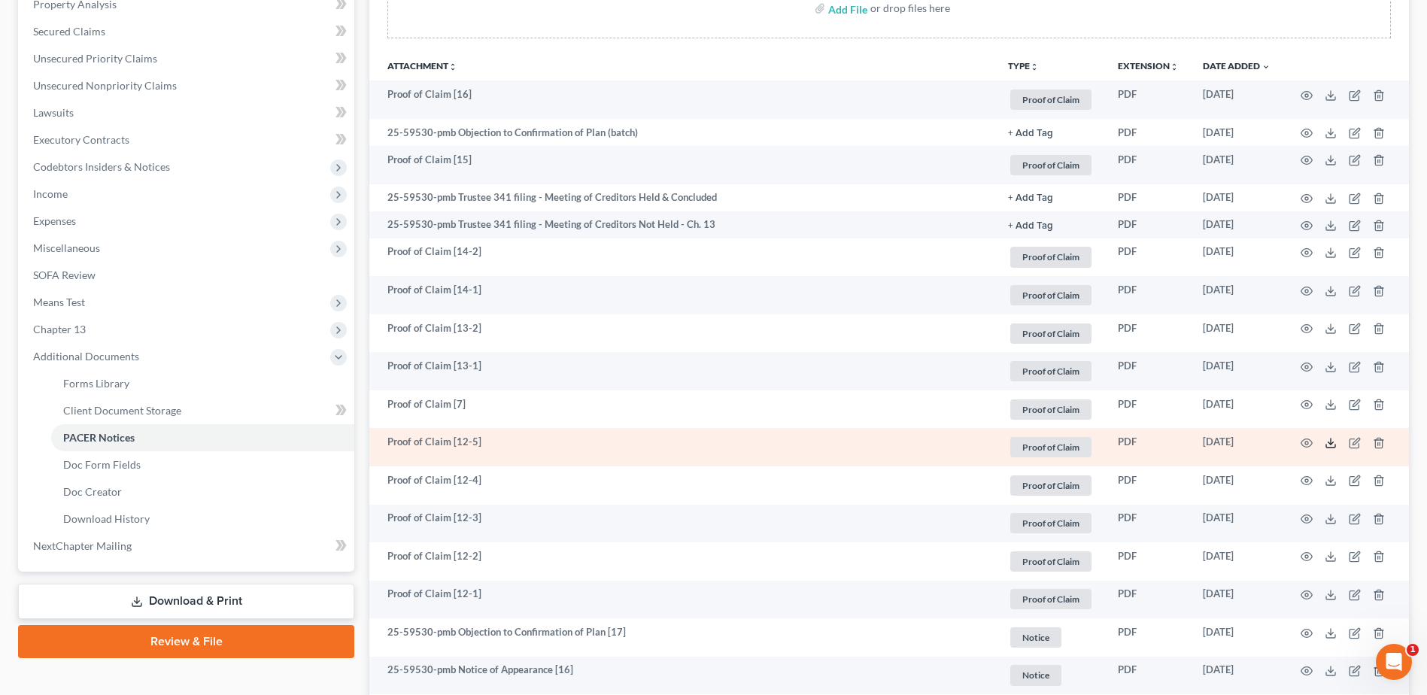
click at [1327, 441] on icon at bounding box center [1330, 443] width 12 height 12
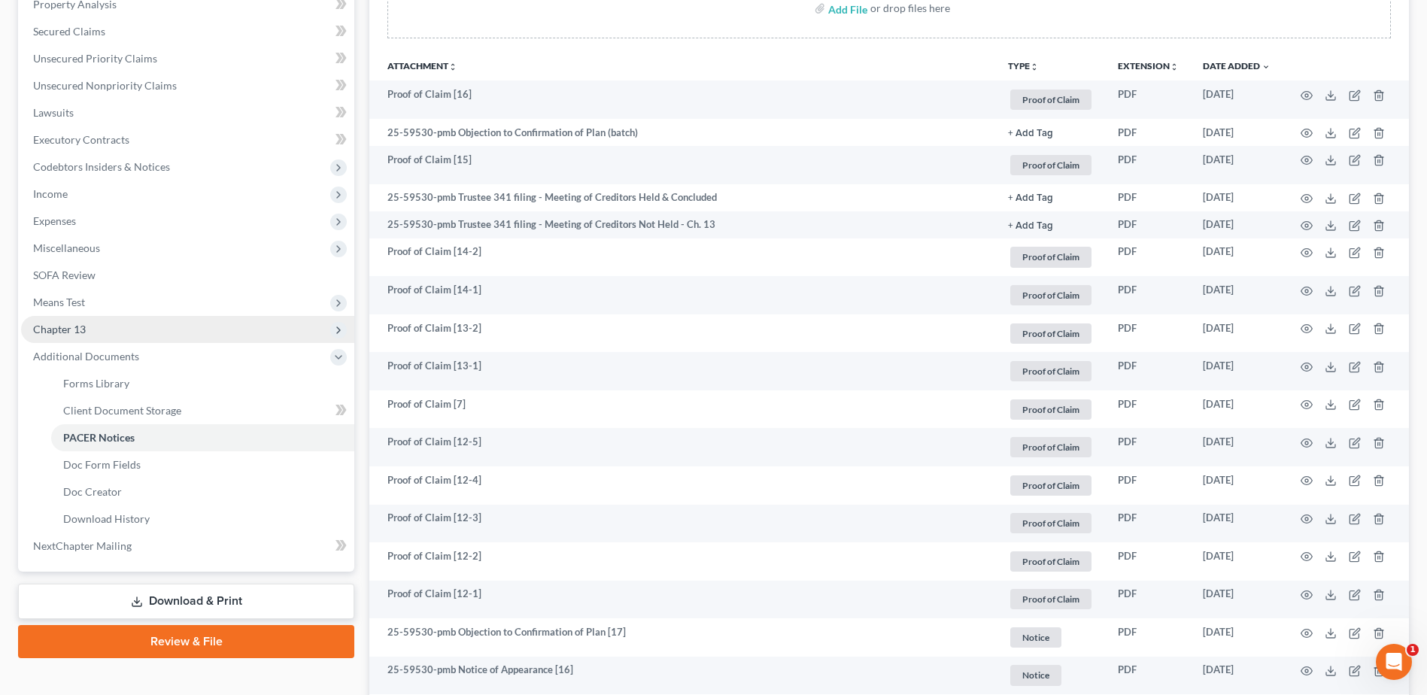
click at [69, 329] on span "Chapter 13" at bounding box center [59, 329] width 53 height 13
